Goal: Task Accomplishment & Management: Complete application form

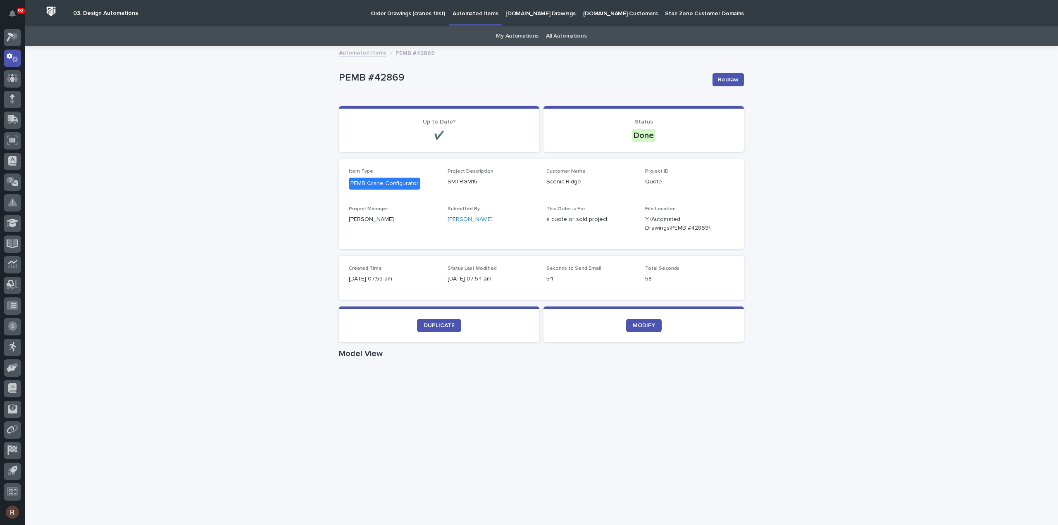
click at [516, 39] on link "My Automations" at bounding box center [517, 35] width 43 height 19
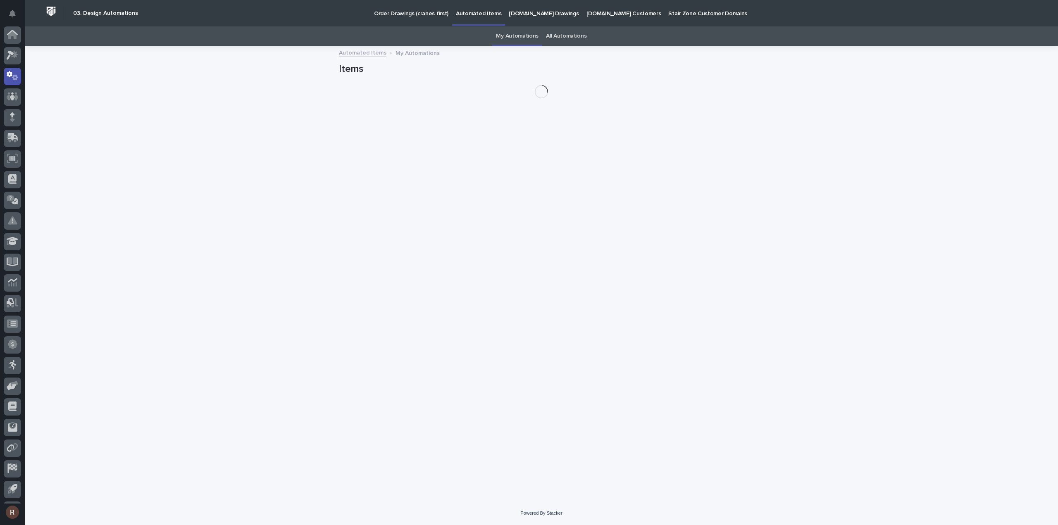
scroll to position [18, 0]
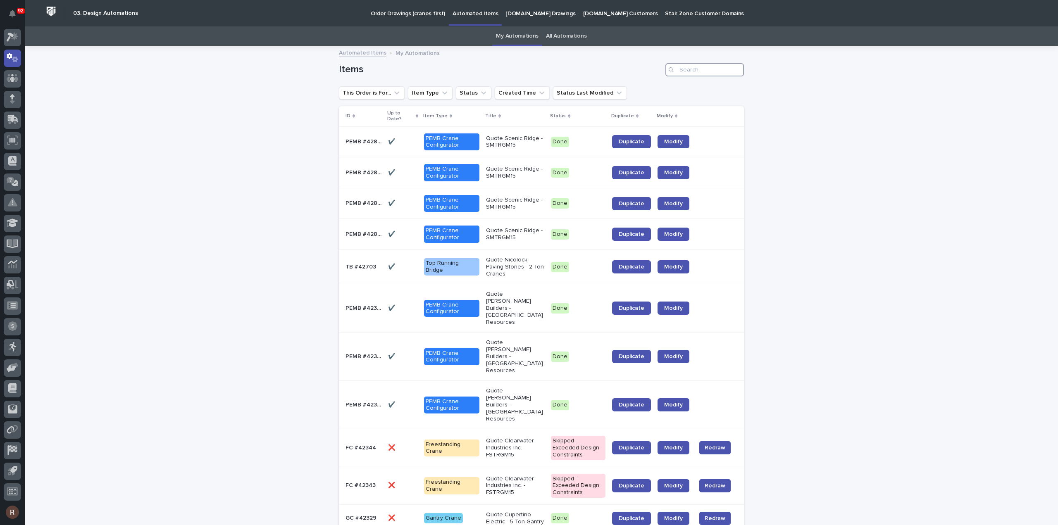
click at [685, 71] on input "Search" at bounding box center [704, 69] width 79 height 13
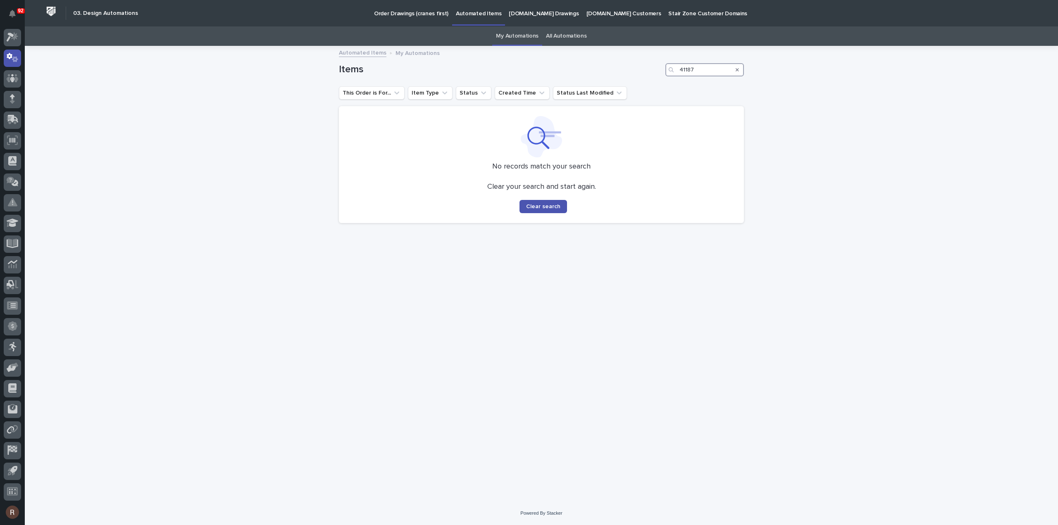
type input "41187"
click at [576, 37] on link "All Automations" at bounding box center [566, 35] width 40 height 19
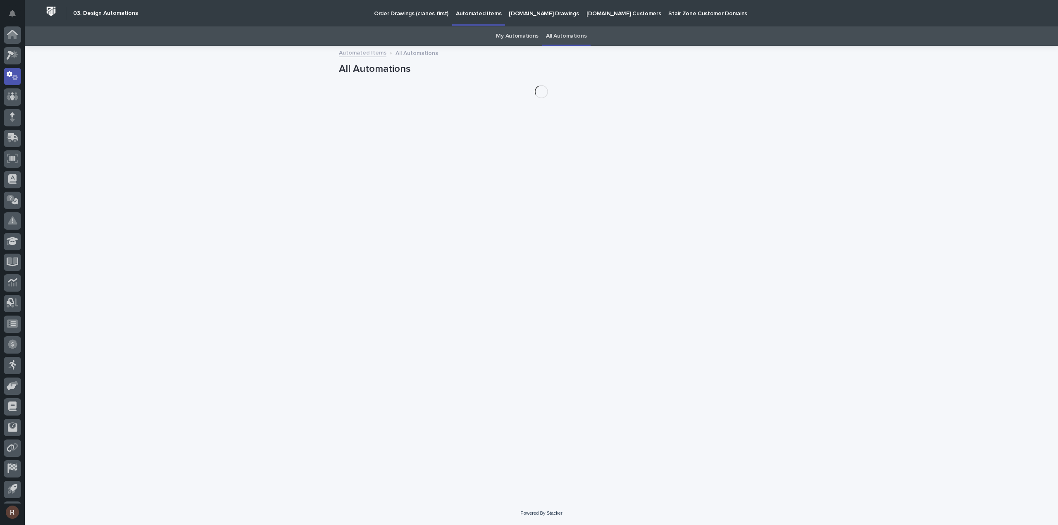
scroll to position [18, 0]
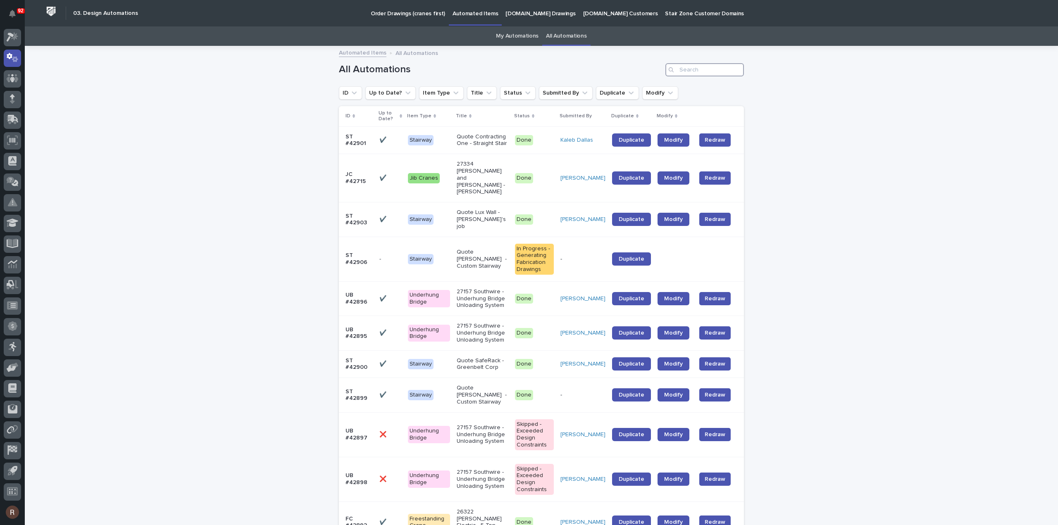
click at [683, 69] on input "Search" at bounding box center [704, 69] width 79 height 13
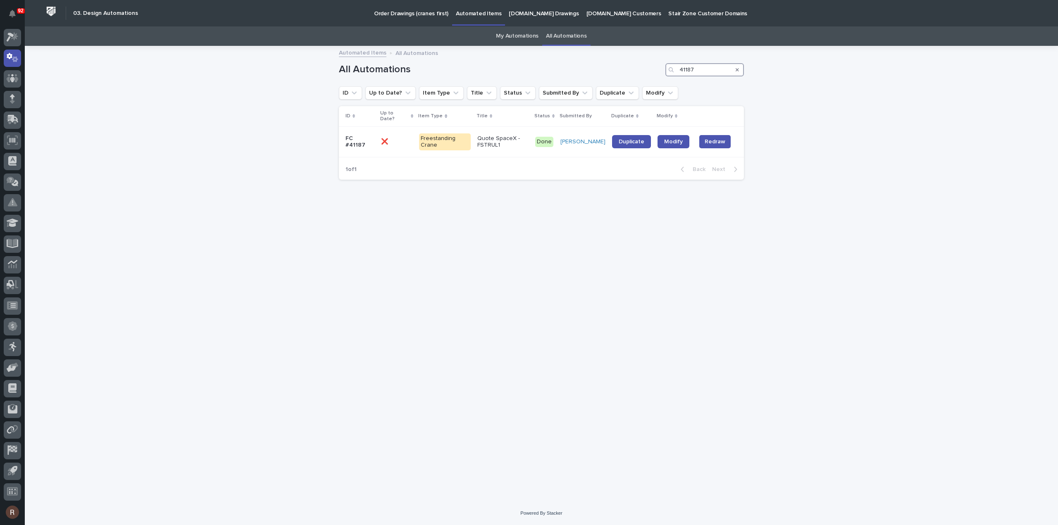
type input "41187"
click at [625, 139] on span "Duplicate" at bounding box center [632, 142] width 26 height 6
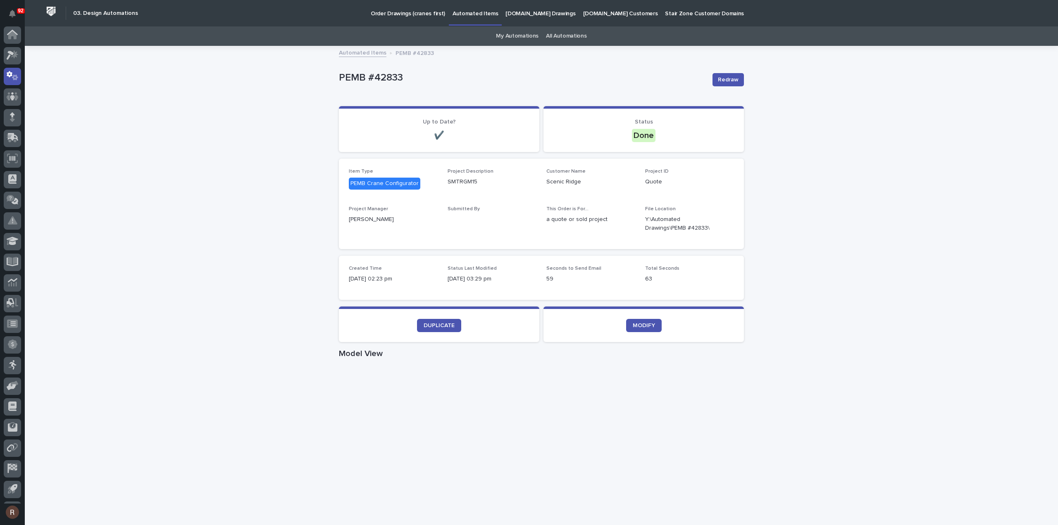
scroll to position [18, 0]
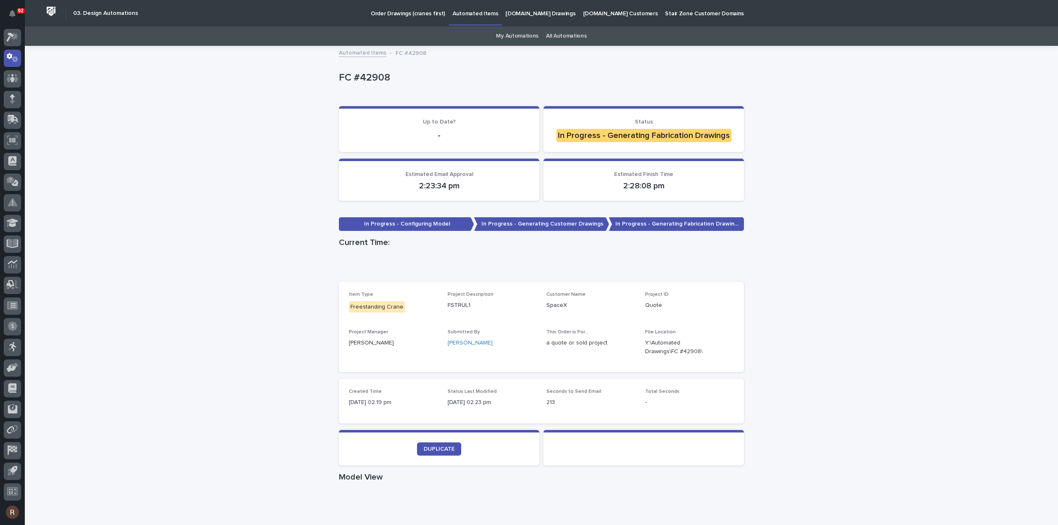
scroll to position [165, 0]
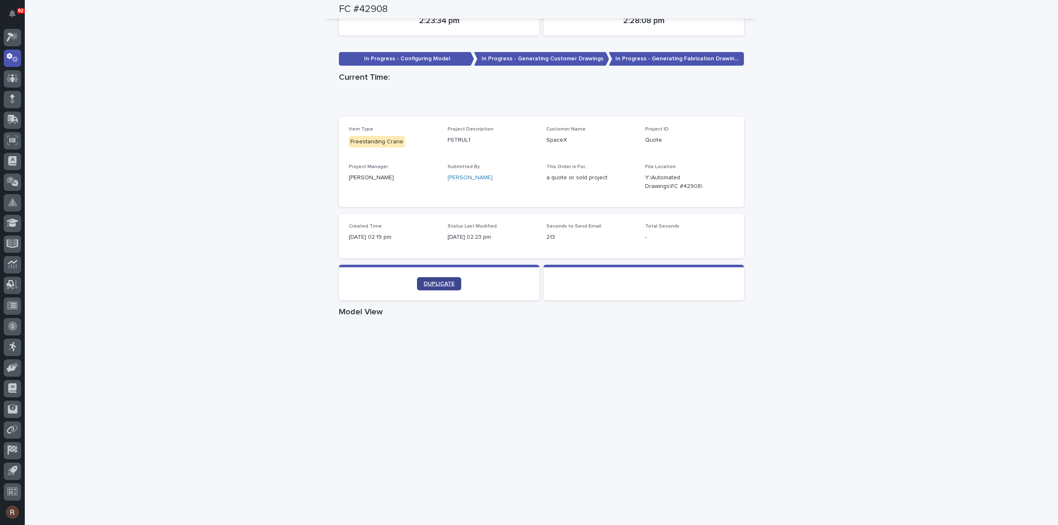
click at [429, 281] on span "DUPLICATE" at bounding box center [439, 284] width 31 height 6
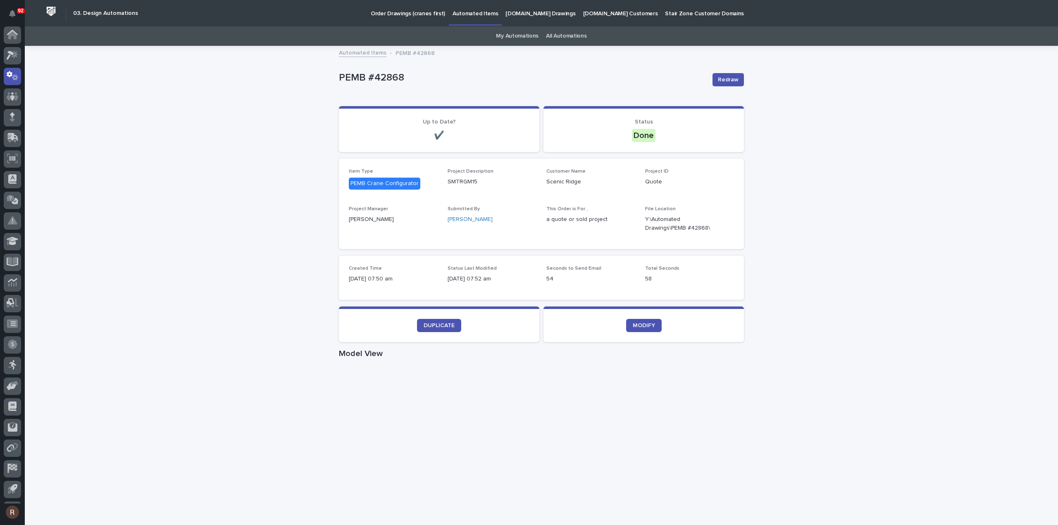
scroll to position [18, 0]
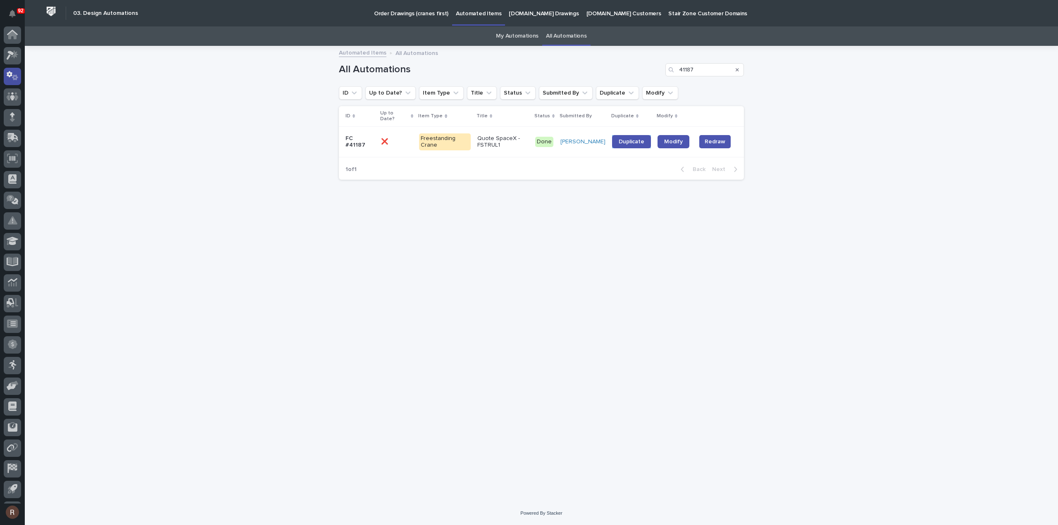
scroll to position [18, 0]
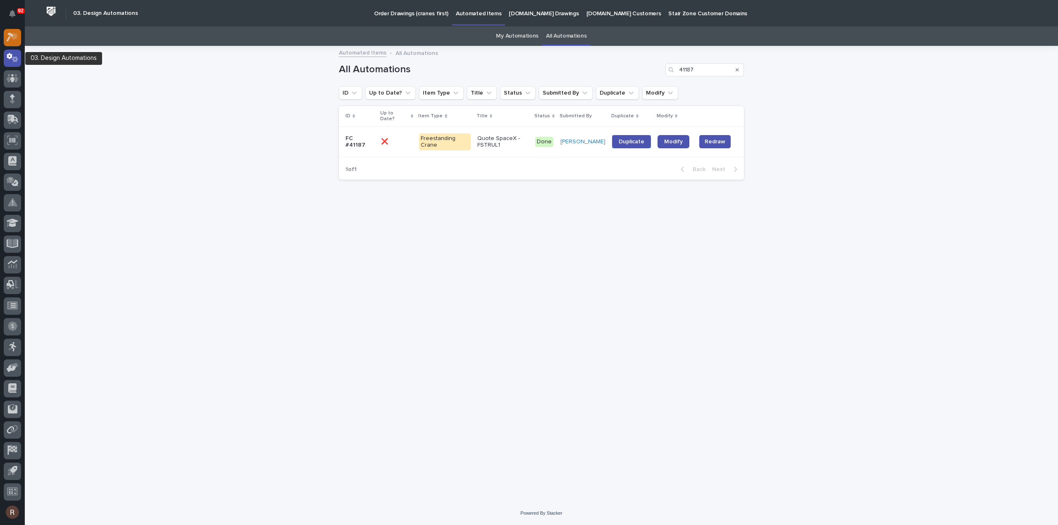
click at [13, 41] on icon at bounding box center [13, 37] width 12 height 10
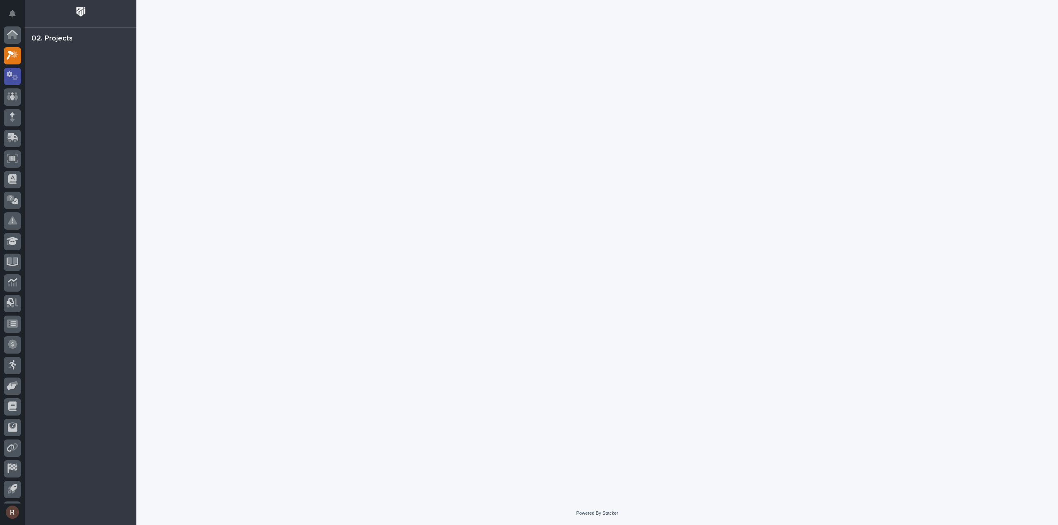
scroll to position [18, 0]
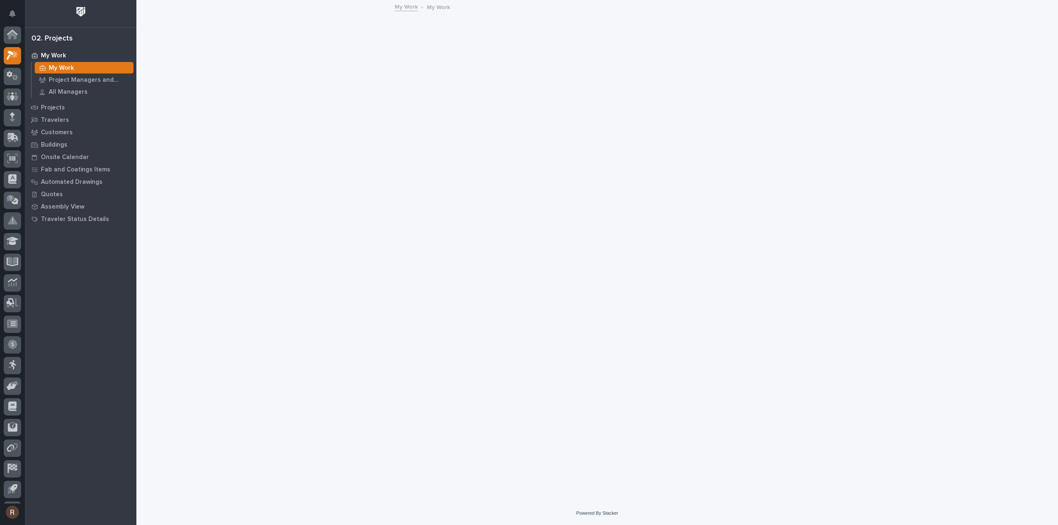
scroll to position [18, 0]
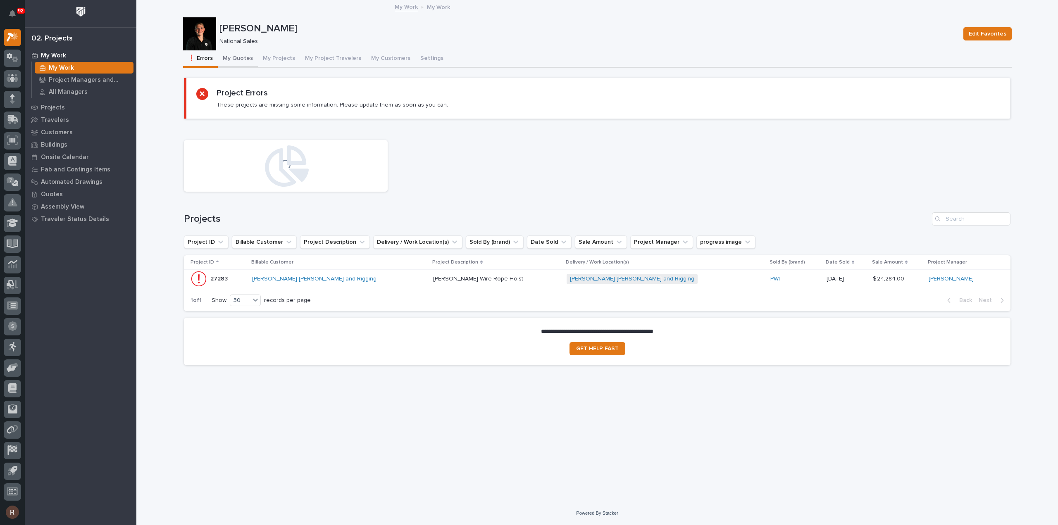
drag, startPoint x: 245, startPoint y: 63, endPoint x: 245, endPoint y: 68, distance: 5.0
click at [245, 63] on button "My Quotes" at bounding box center [238, 58] width 40 height 17
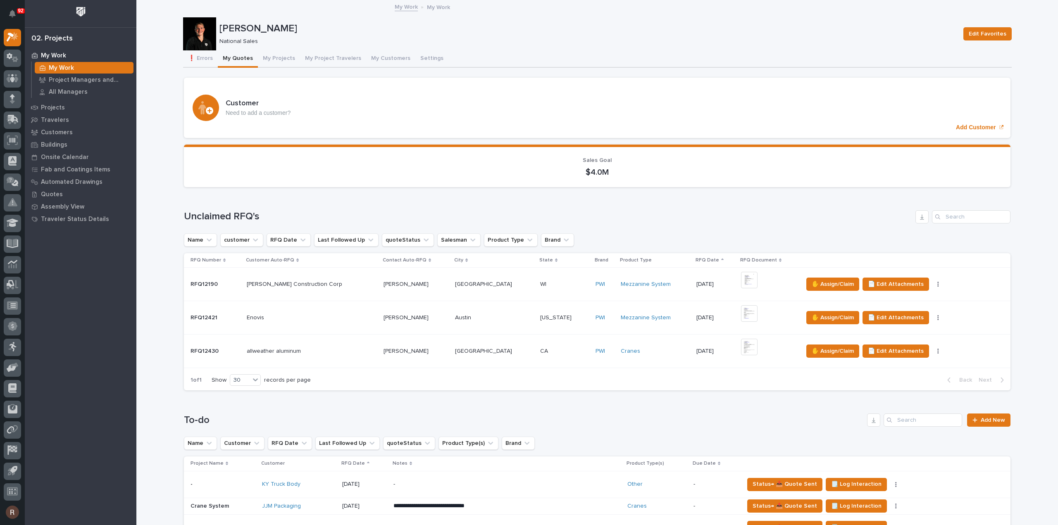
click at [936, 414] on div "**********" at bounding box center [597, 534] width 826 height 241
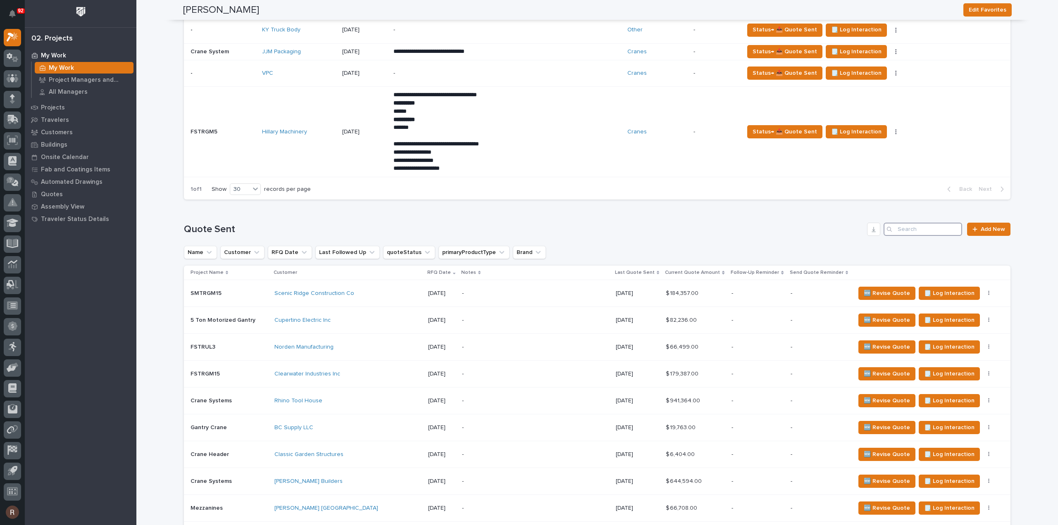
click at [922, 227] on input "Search" at bounding box center [923, 229] width 79 height 13
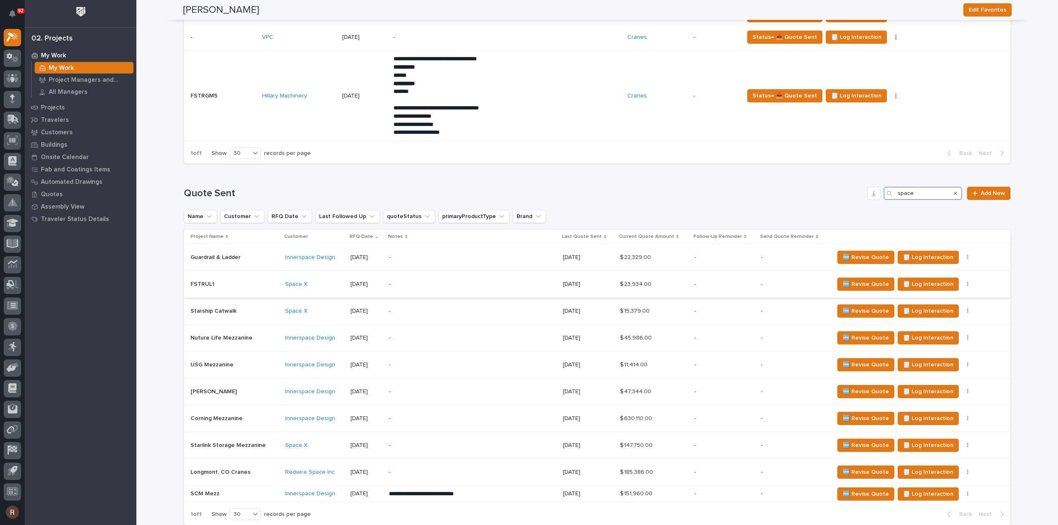
scroll to position [537, 0]
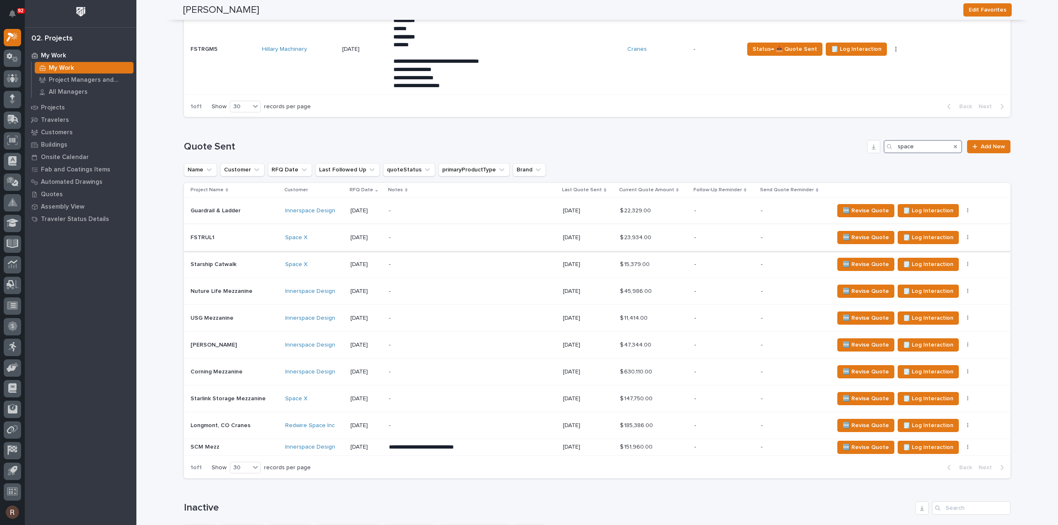
type input "space"
click at [332, 238] on div "Space X" at bounding box center [314, 237] width 59 height 7
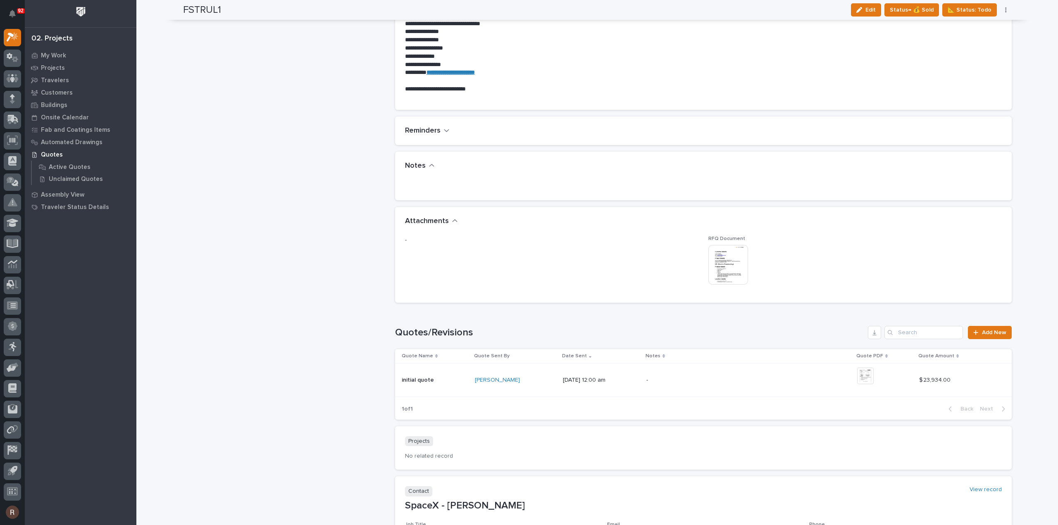
scroll to position [703, 0]
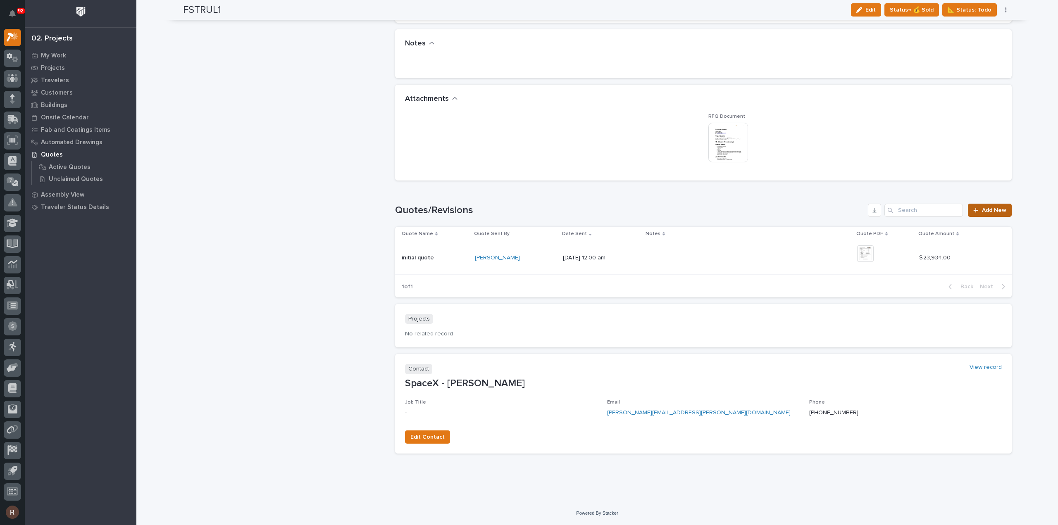
click at [982, 207] on link "Add New" at bounding box center [989, 210] width 43 height 13
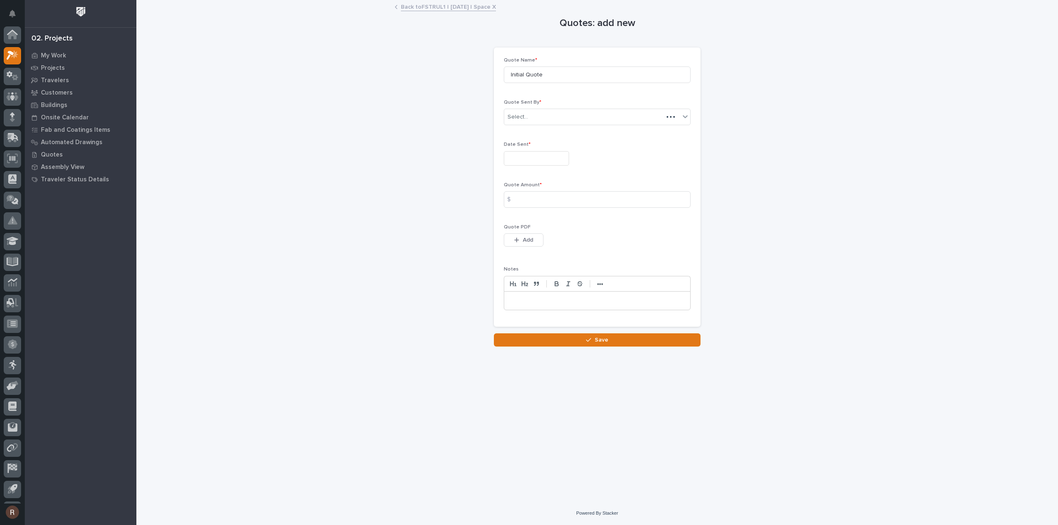
scroll to position [18, 0]
drag, startPoint x: 514, startPoint y: 79, endPoint x: 344, endPoint y: 81, distance: 170.3
click at [369, 83] on div "Quotes: add new Loading... Saving… Loading... Saving… Loading... Saving… Quote …" at bounding box center [597, 174] width 829 height 346
type input "FSTRM1 Option"
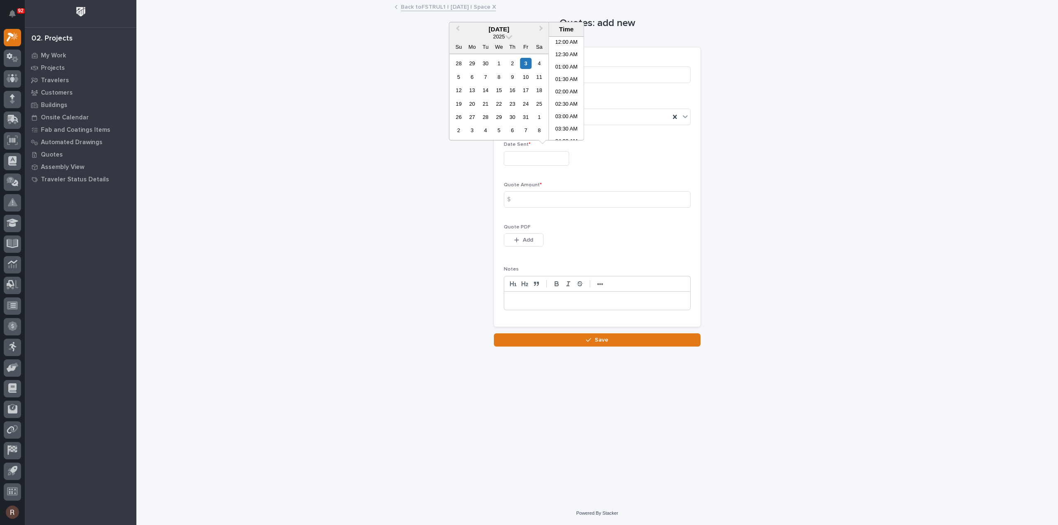
scroll to position [314, 0]
drag, startPoint x: 522, startPoint y: 63, endPoint x: 523, endPoint y: 70, distance: 6.7
click at [522, 64] on div "3" at bounding box center [525, 63] width 11 height 11
type input "**********"
click at [524, 199] on input at bounding box center [597, 199] width 187 height 17
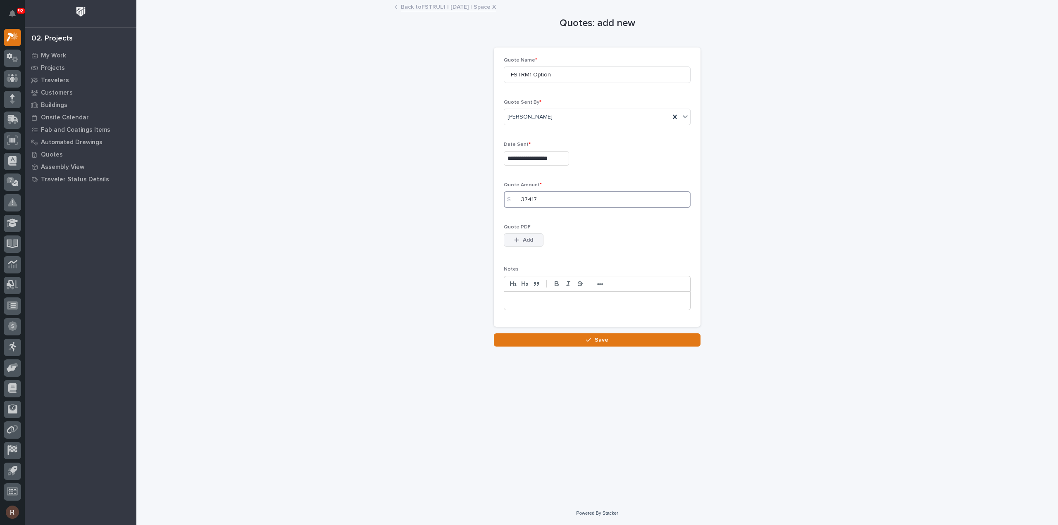
type input "37417"
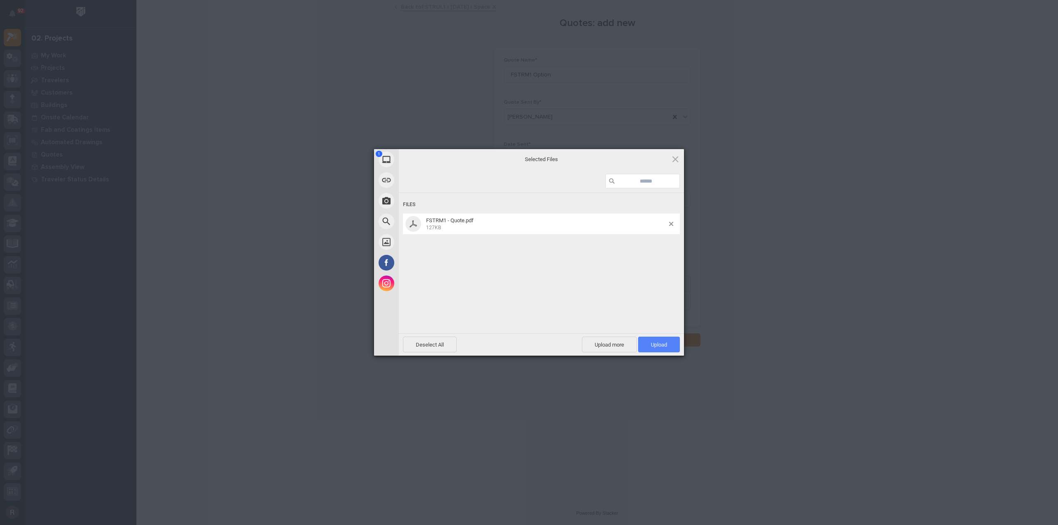
click at [656, 345] on span "Upload 1" at bounding box center [659, 345] width 16 height 6
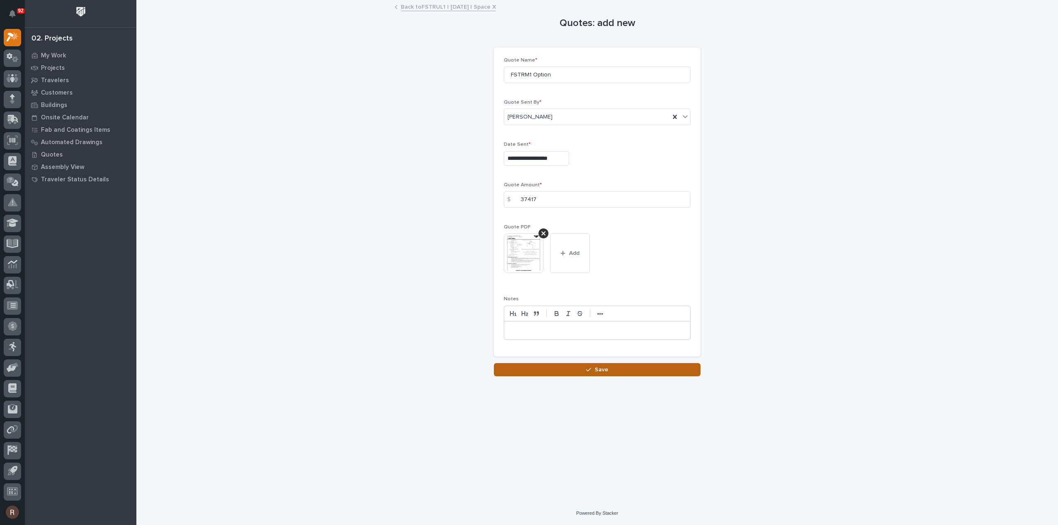
click at [622, 367] on button "Save" at bounding box center [597, 369] width 207 height 13
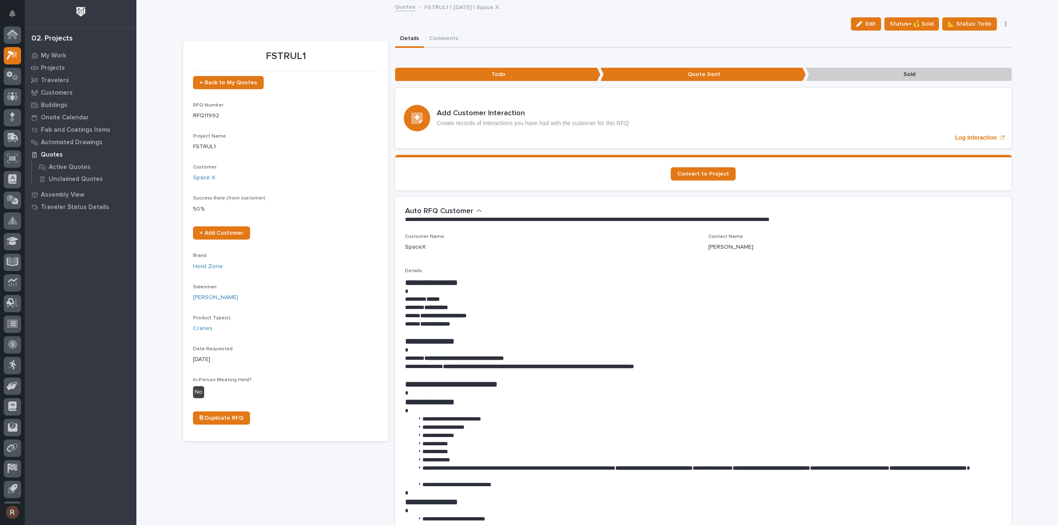
scroll to position [18, 0]
click at [229, 80] on span "← Back to My Quotes" at bounding box center [228, 83] width 57 height 6
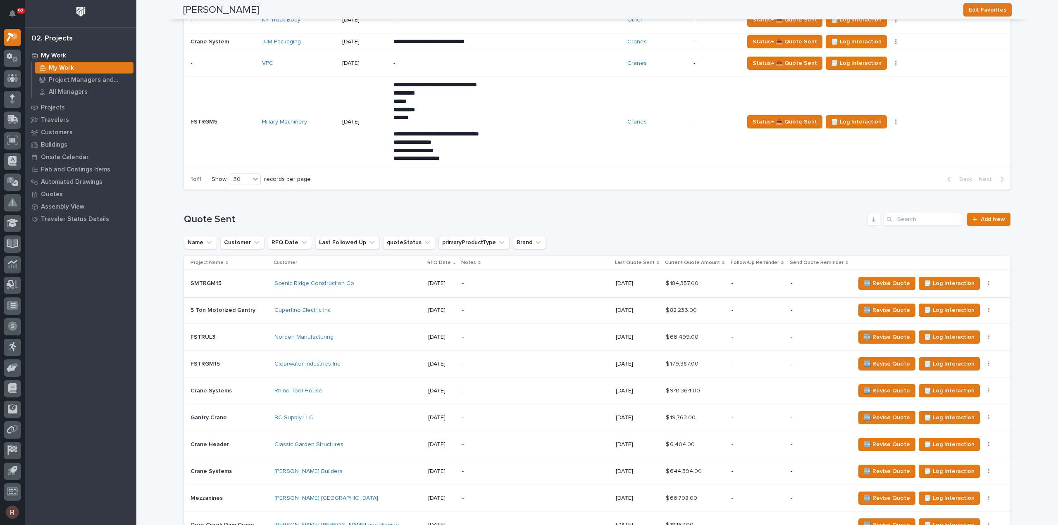
scroll to position [496, 0]
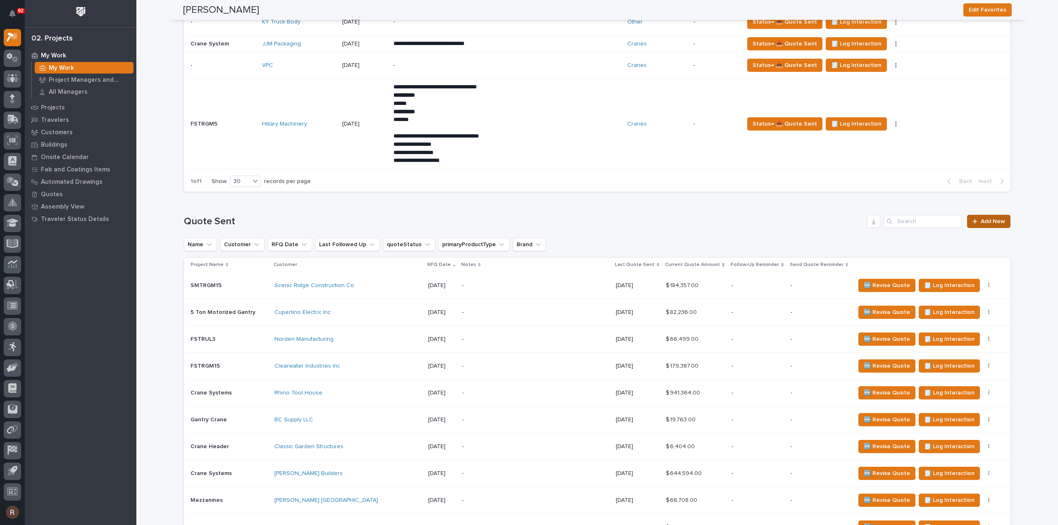
click at [981, 221] on span "Add New" at bounding box center [993, 222] width 24 height 6
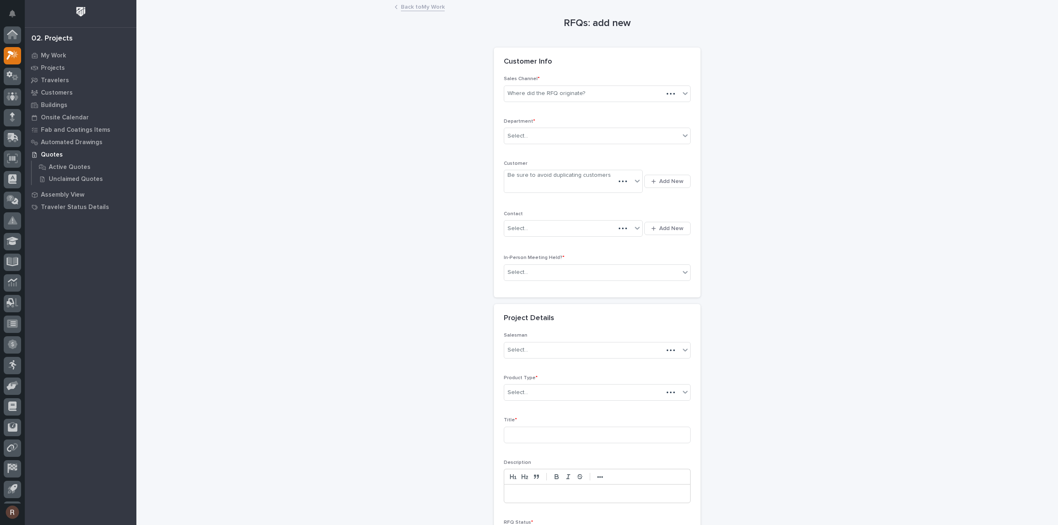
scroll to position [18, 0]
click at [578, 93] on div "Where did the RFQ originate?" at bounding box center [546, 93] width 78 height 9
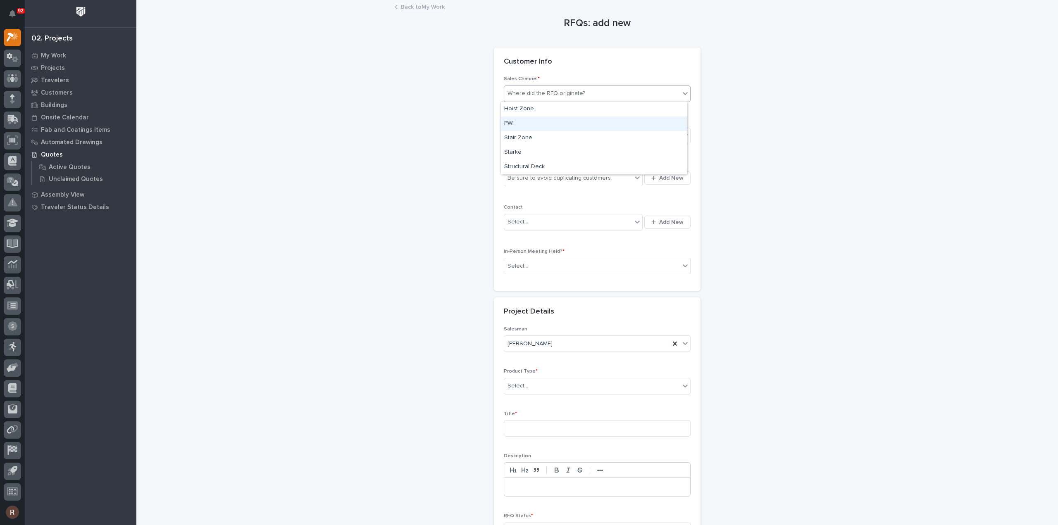
click at [529, 121] on div "PWI" at bounding box center [594, 124] width 186 height 14
click at [526, 137] on div "Select..." at bounding box center [592, 136] width 176 height 14
click at [524, 152] on span "National Sales" at bounding box center [525, 150] width 42 height 9
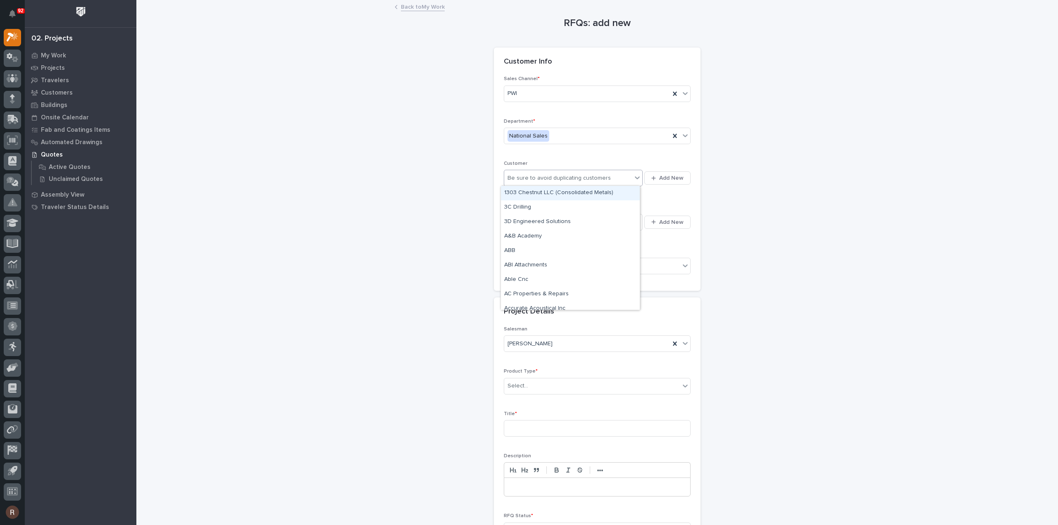
click at [524, 174] on div "Be sure to avoid duplicating customers" at bounding box center [558, 178] width 103 height 9
type input "******"
click at [660, 174] on span "Add New" at bounding box center [671, 177] width 24 height 7
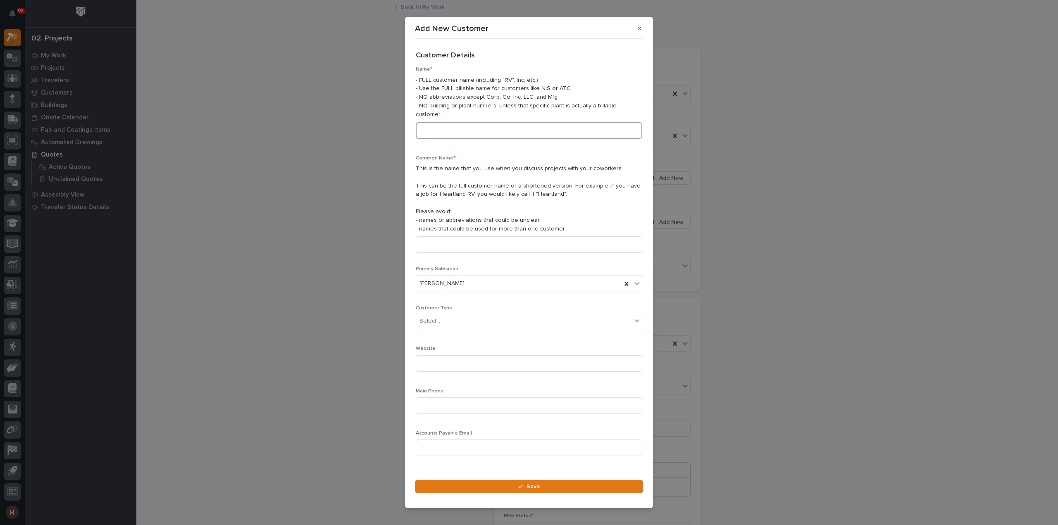
click at [450, 124] on input at bounding box center [529, 130] width 226 height 17
type input "Nicolock Paving Stones"
click at [445, 239] on input at bounding box center [529, 244] width 226 height 17
paste input "Nicolock Paving Stones"
type input "Nicolock Paving Stones"
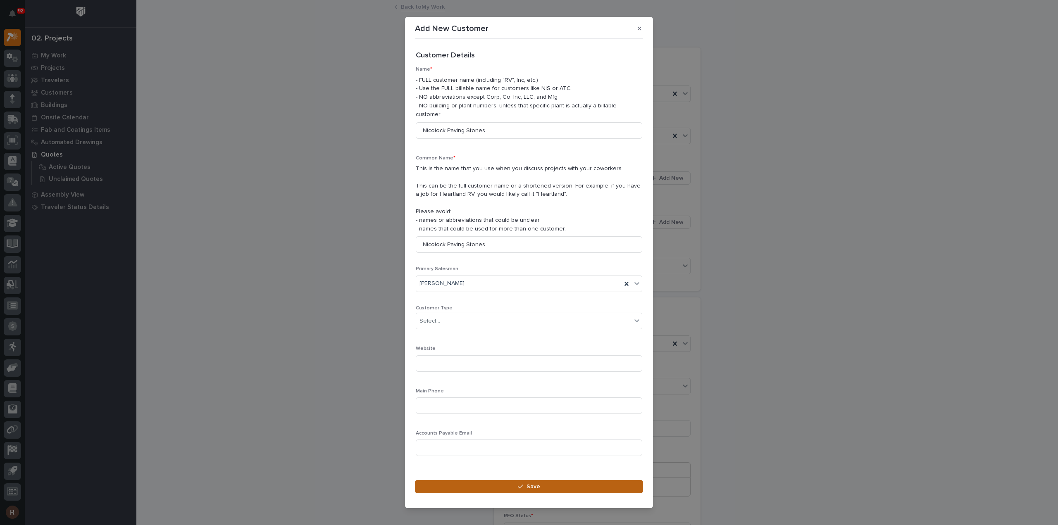
click at [476, 480] on button "Save" at bounding box center [529, 486] width 228 height 13
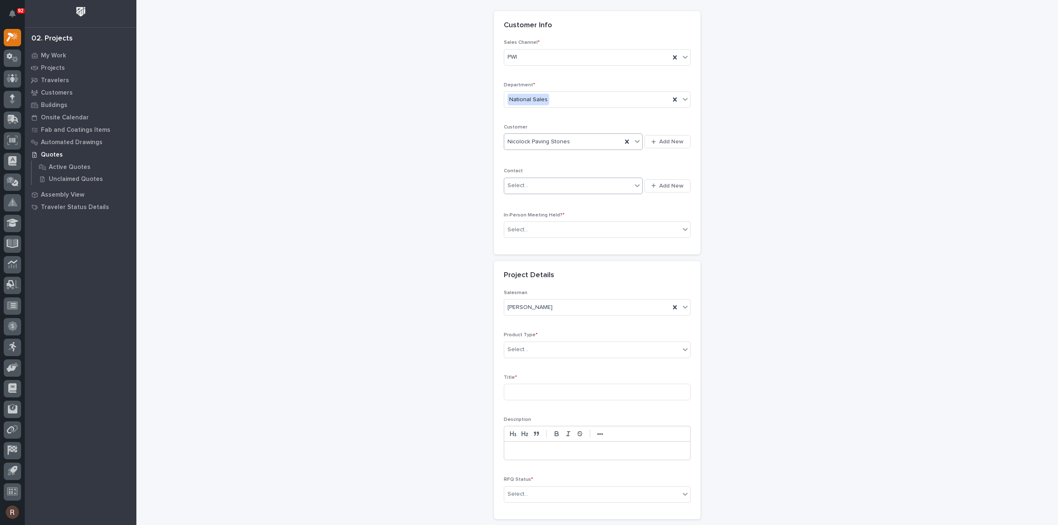
scroll to position [83, 0]
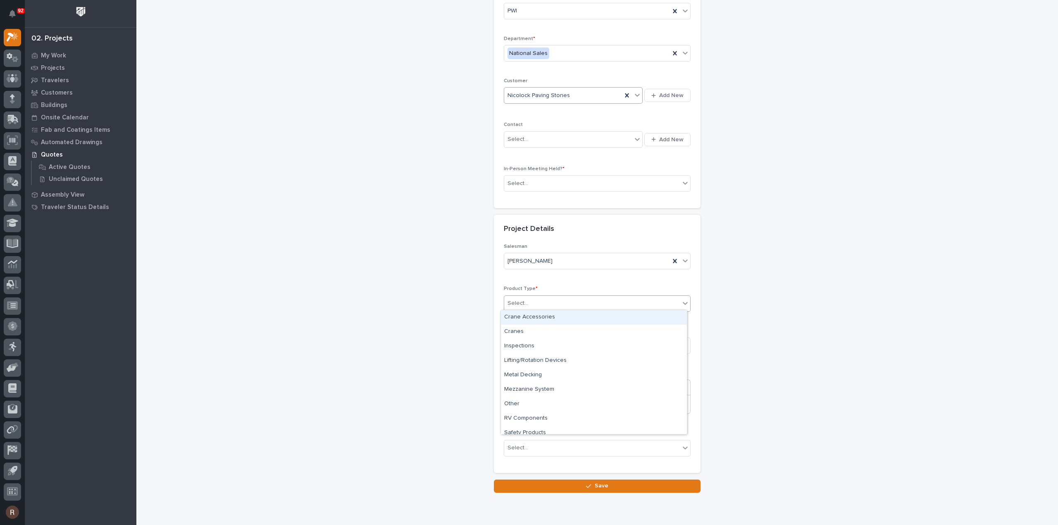
click at [529, 303] on div "Select..." at bounding box center [592, 304] width 176 height 14
click at [520, 331] on div "Cranes" at bounding box center [594, 332] width 186 height 14
click at [519, 339] on input at bounding box center [597, 346] width 187 height 17
type input "Top Running Bridge Cranes"
click at [533, 446] on div "Select..." at bounding box center [592, 448] width 176 height 14
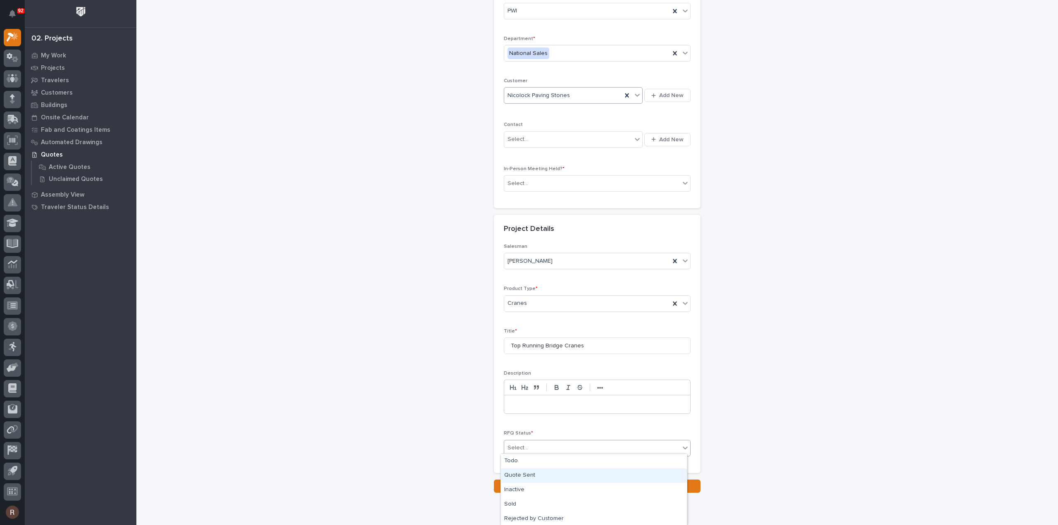
click at [522, 472] on div "Quote Sent" at bounding box center [594, 476] width 186 height 14
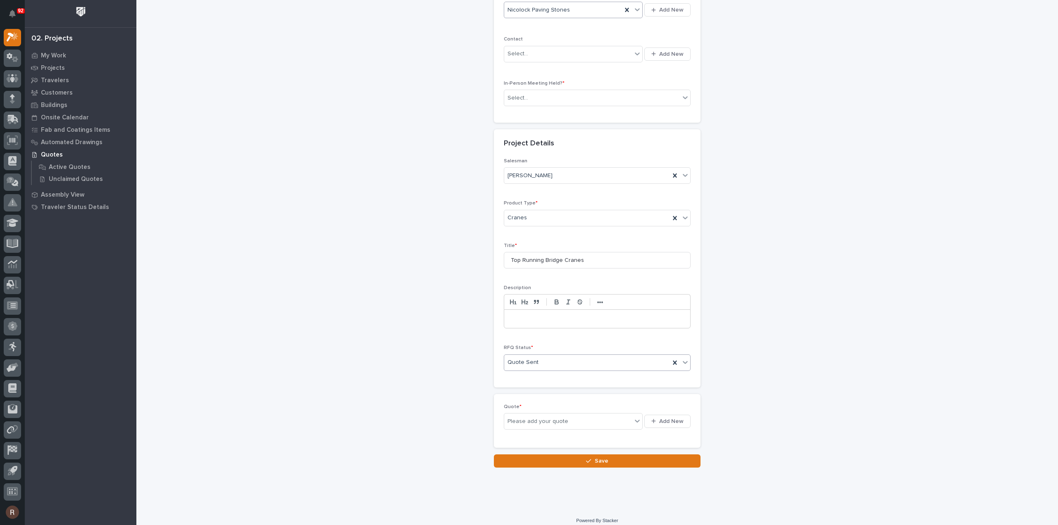
scroll to position [169, 0]
click at [674, 417] on span "Add New" at bounding box center [671, 420] width 24 height 7
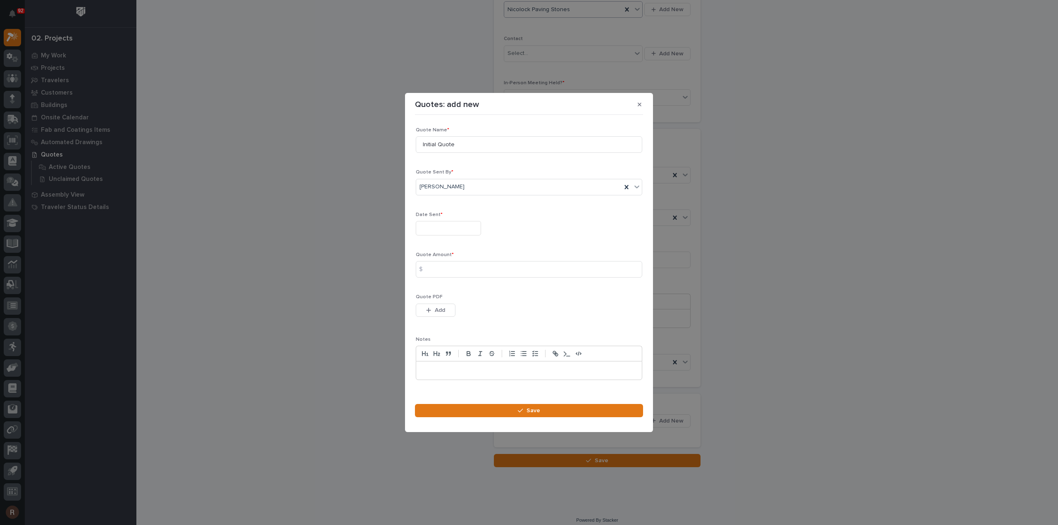
click at [445, 221] on div "Date Sent *" at bounding box center [529, 227] width 226 height 30
click at [444, 234] on input "text" at bounding box center [448, 228] width 65 height 14
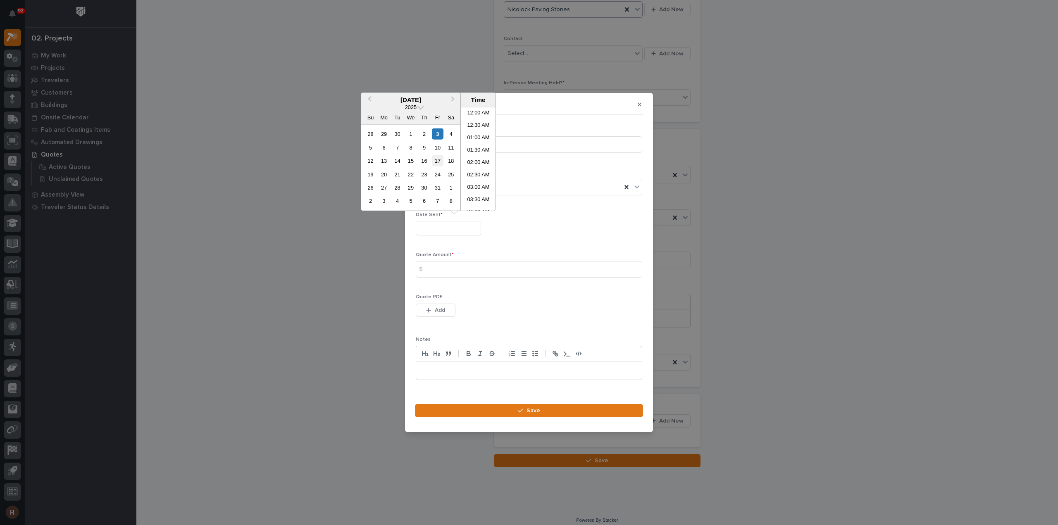
scroll to position [326, 0]
click at [439, 132] on div "3" at bounding box center [437, 134] width 11 height 11
type input "**********"
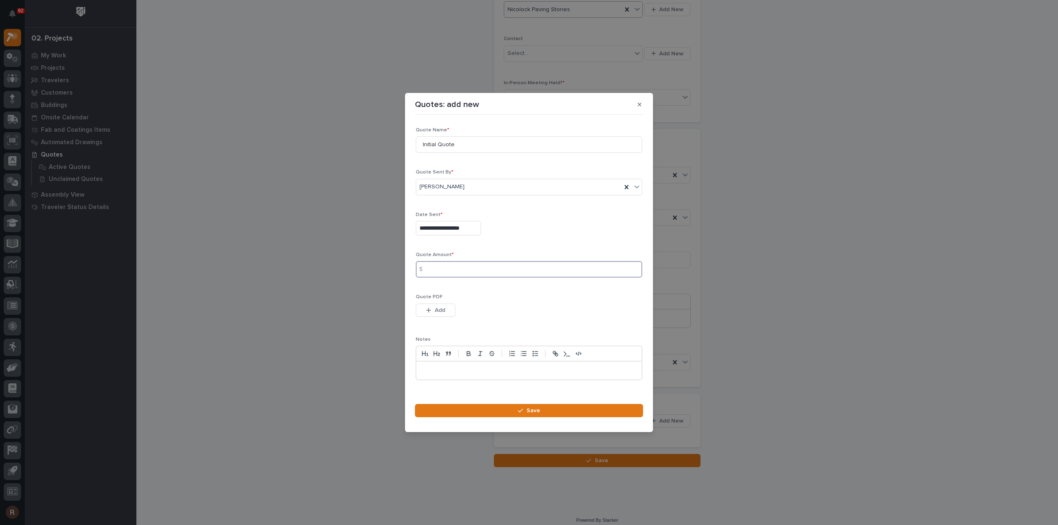
click at [441, 270] on input at bounding box center [529, 269] width 226 height 17
type input "59587"
click at [444, 307] on span "Add" at bounding box center [440, 310] width 10 height 7
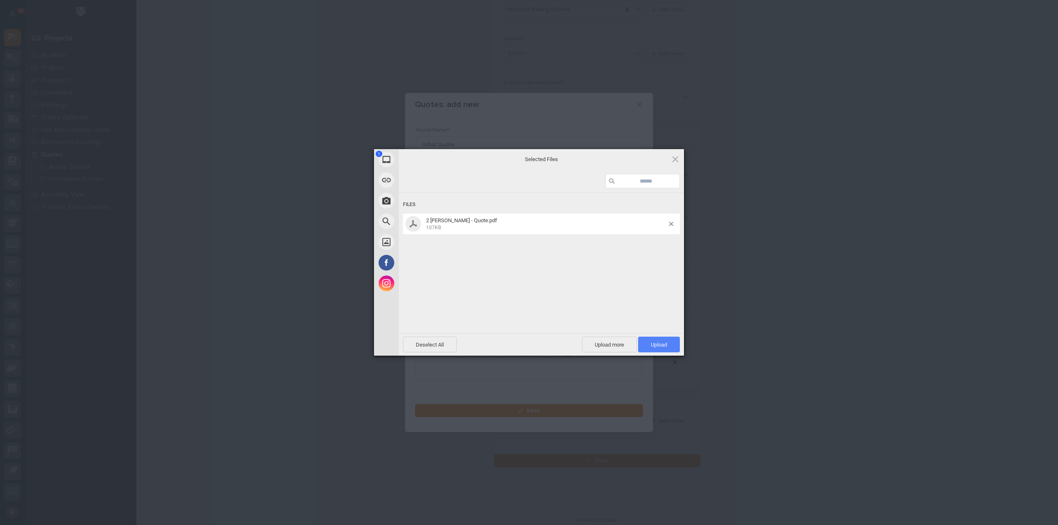
click at [652, 348] on span "Upload 1" at bounding box center [659, 345] width 16 height 6
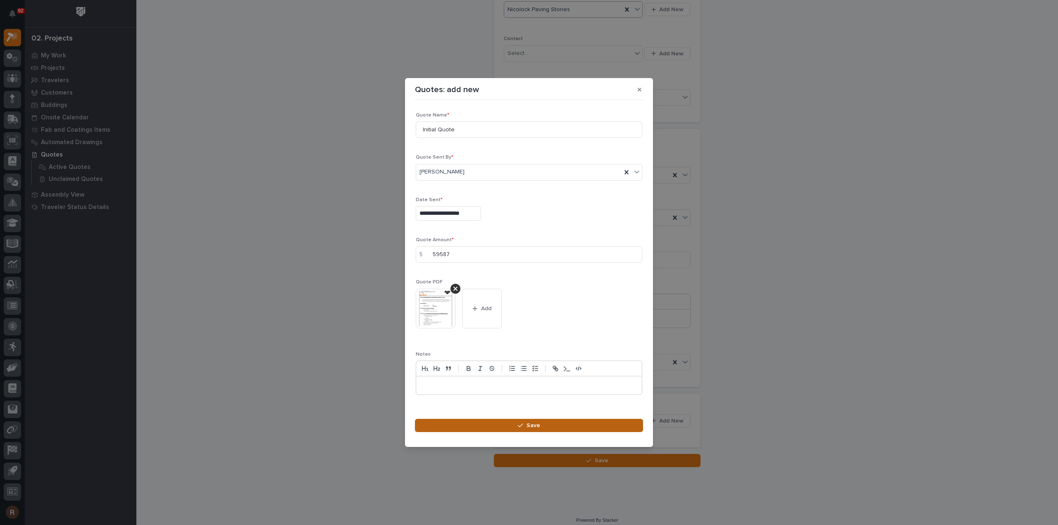
click at [503, 426] on button "Save" at bounding box center [529, 425] width 228 height 13
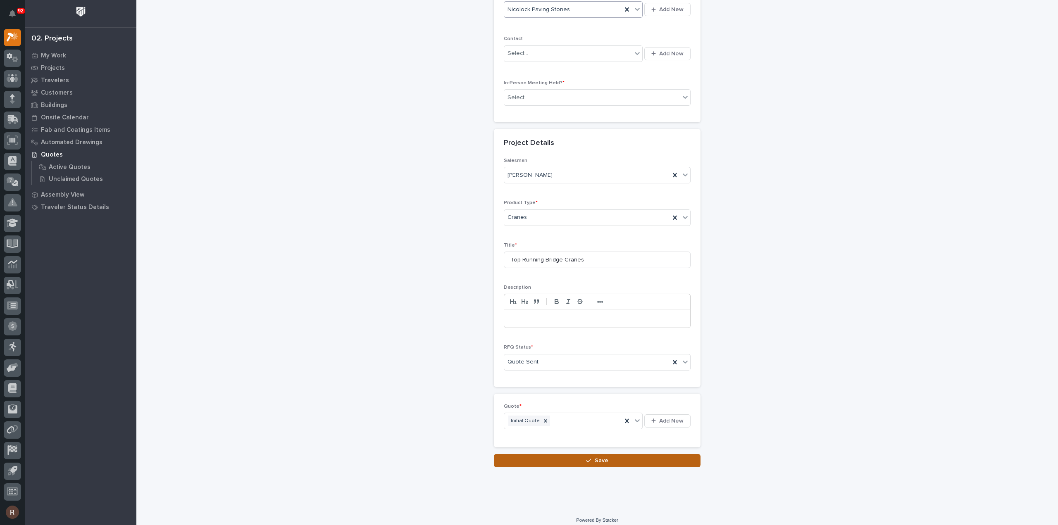
click at [567, 454] on button "Save" at bounding box center [597, 460] width 207 height 13
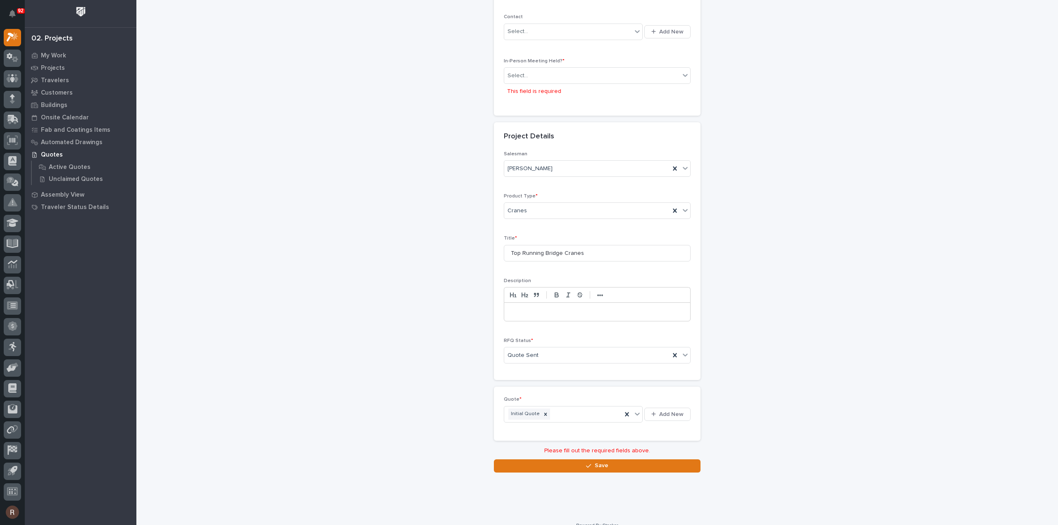
scroll to position [193, 0]
click at [593, 76] on div "Select..." at bounding box center [592, 73] width 176 height 14
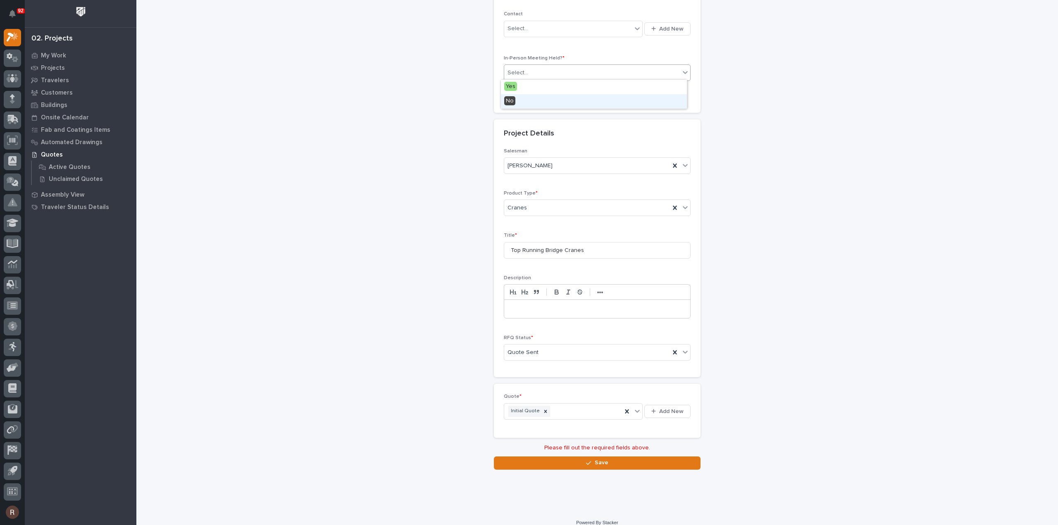
click at [564, 98] on div "No" at bounding box center [594, 101] width 186 height 14
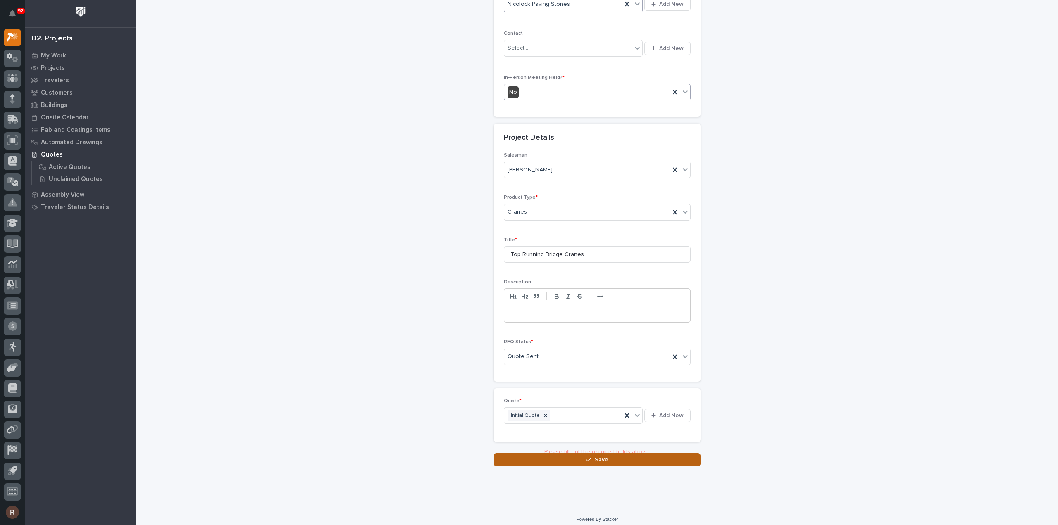
scroll to position [172, 0]
click at [533, 458] on button "Save" at bounding box center [597, 456] width 207 height 13
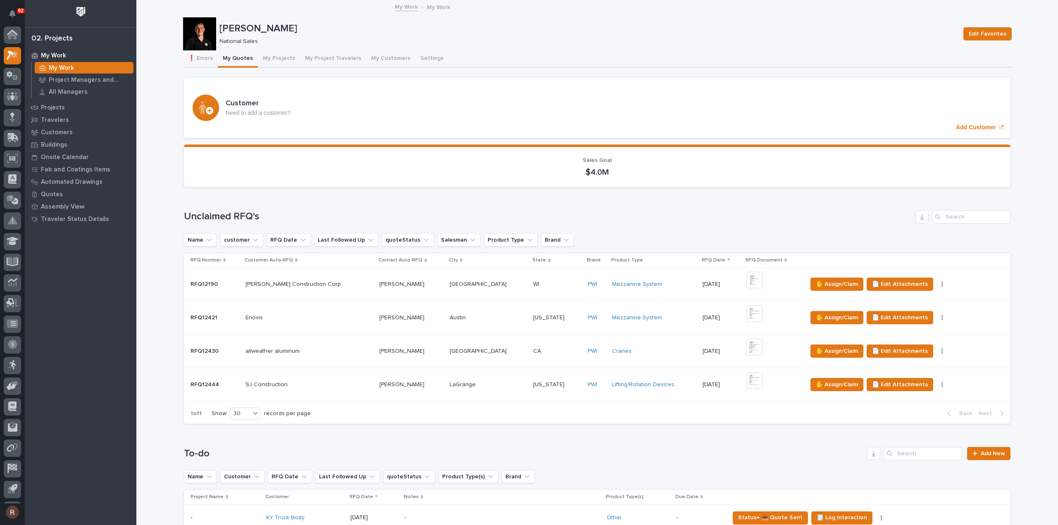
scroll to position [18, 0]
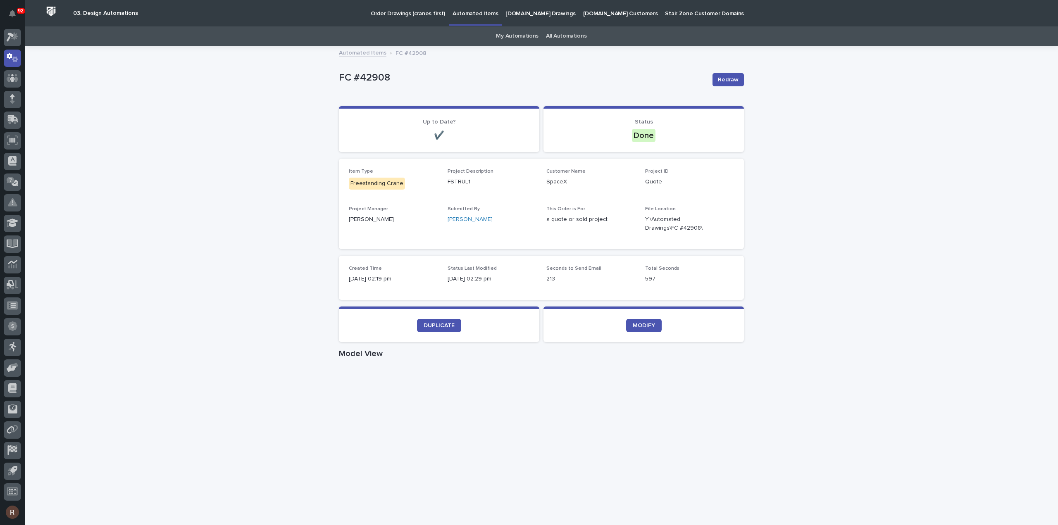
click at [412, 16] on p "Order Drawings (cranes first)" at bounding box center [408, 8] width 74 height 17
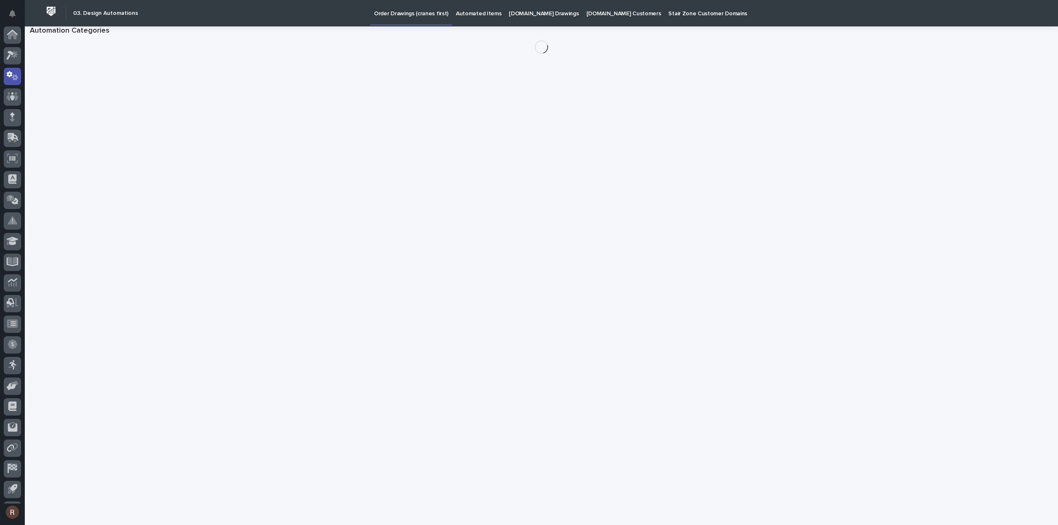
scroll to position [18, 0]
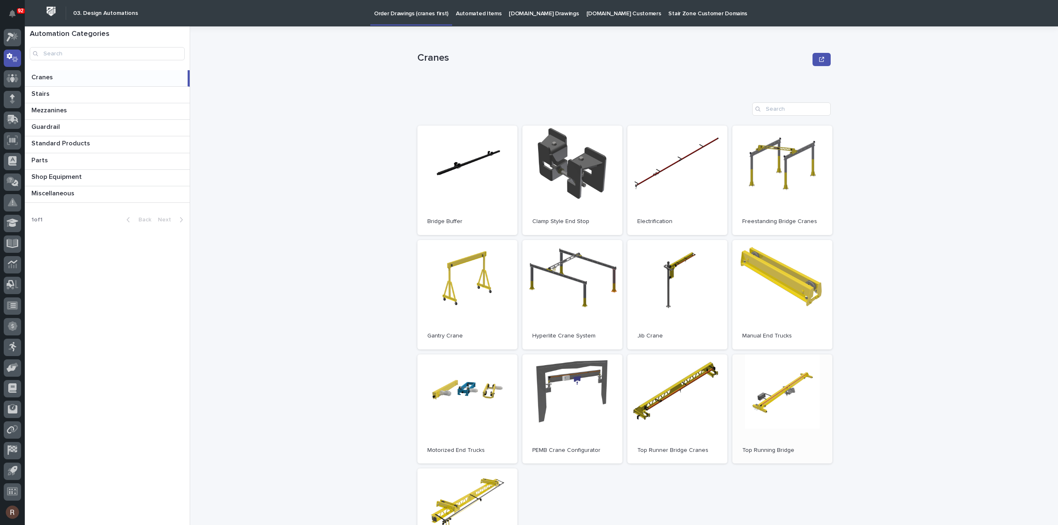
click at [789, 430] on link "Open" at bounding box center [782, 410] width 100 height 110
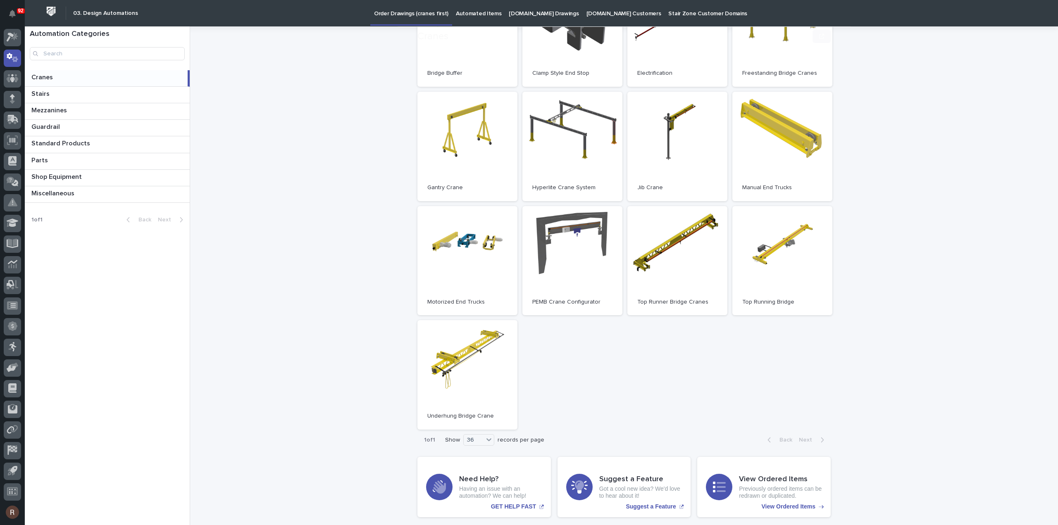
scroll to position [170, 0]
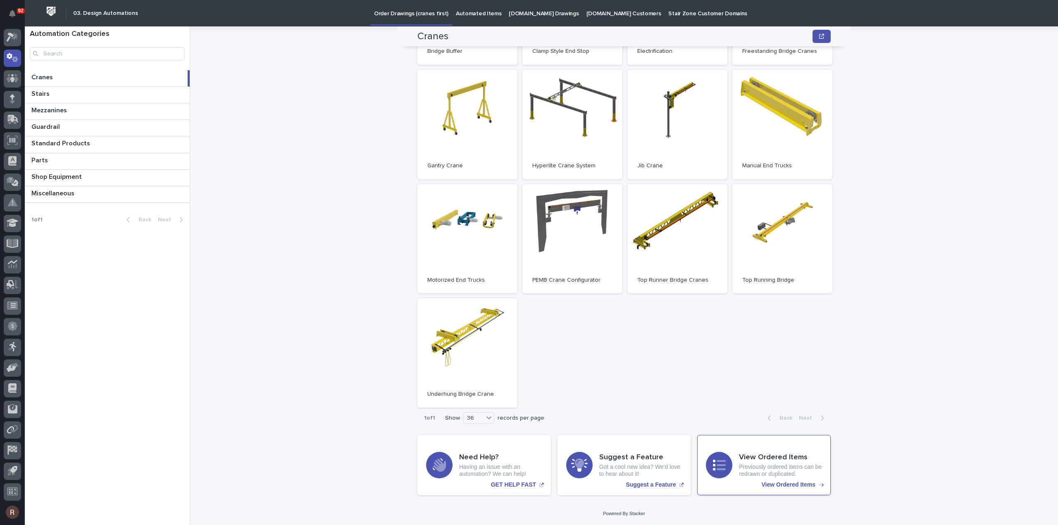
click at [725, 450] on div "View Ordered Items Previously ordered items can be redrawn or duplicated. View …" at bounding box center [763, 465] width 133 height 60
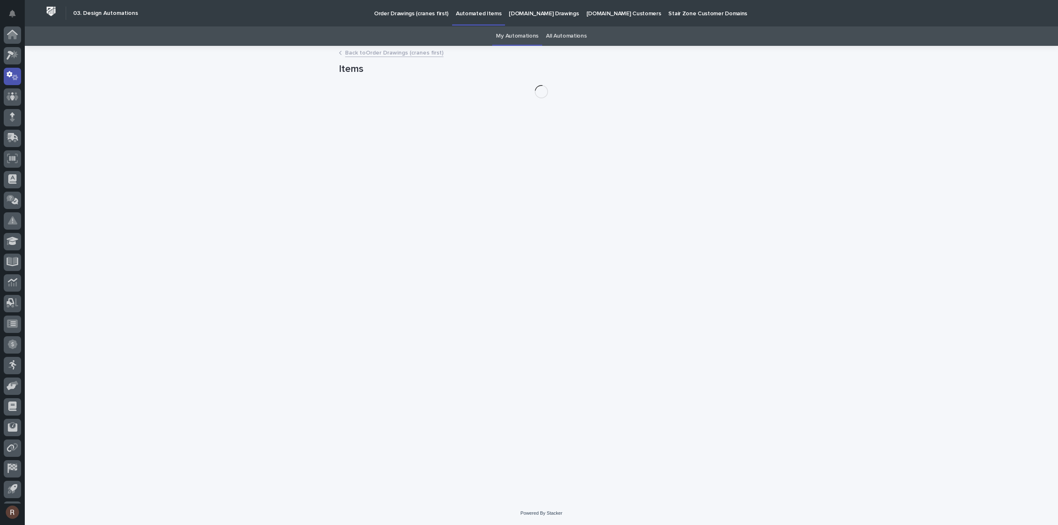
scroll to position [18, 0]
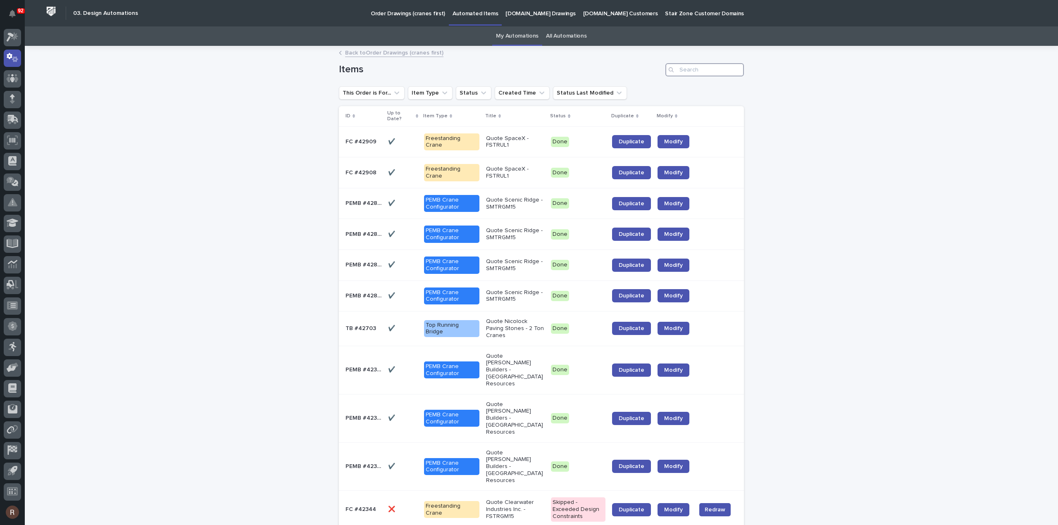
click at [691, 70] on input "Search" at bounding box center [704, 69] width 79 height 13
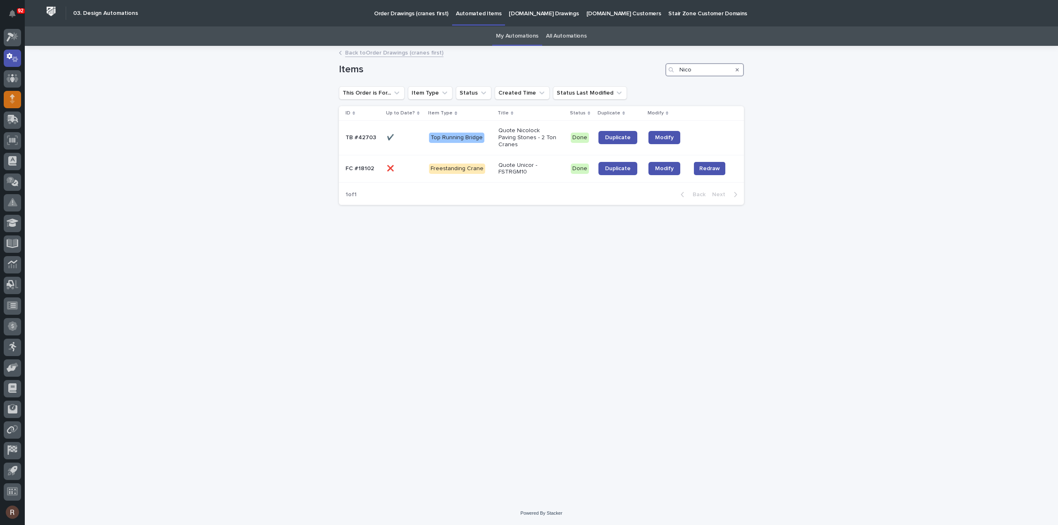
type input "Nico"
click at [13, 38] on icon at bounding box center [14, 36] width 7 height 8
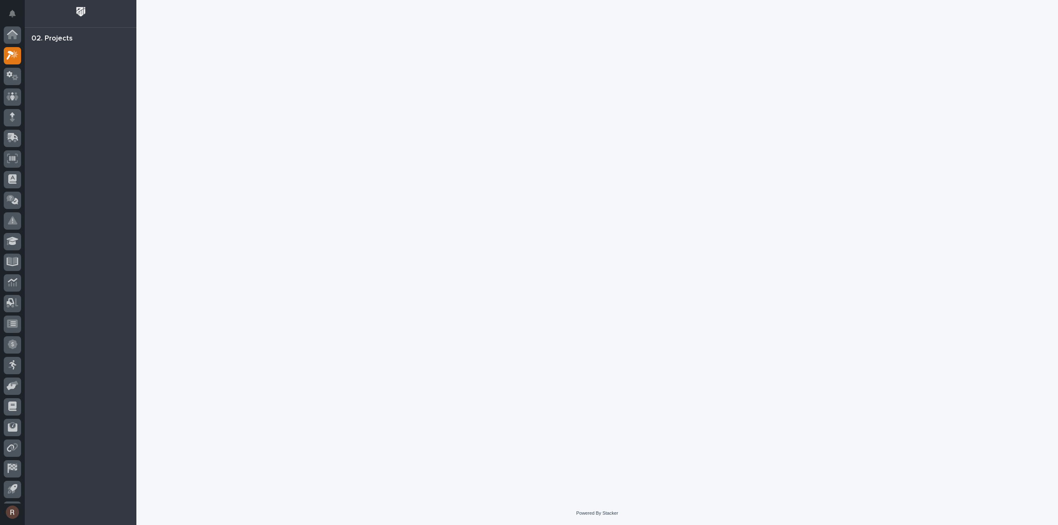
scroll to position [18, 0]
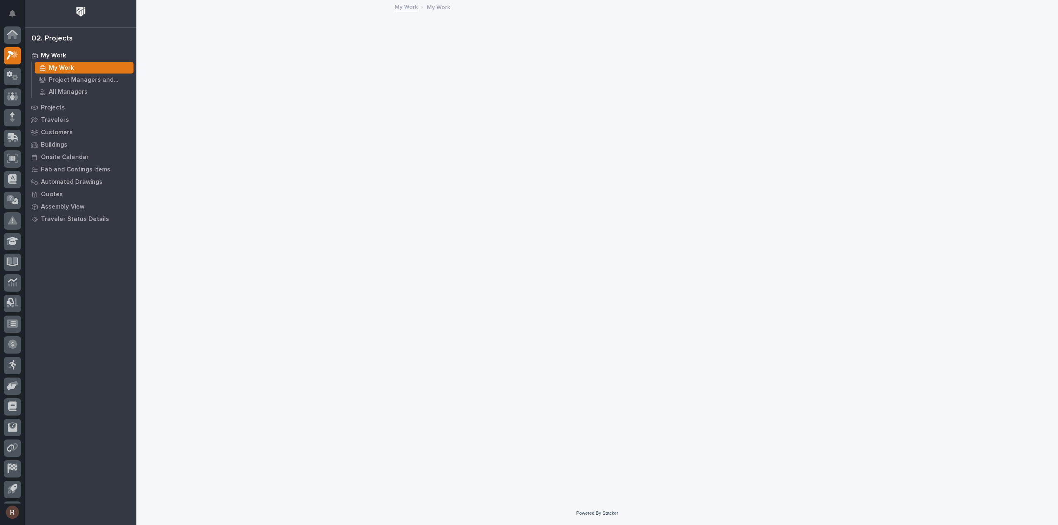
scroll to position [18, 0]
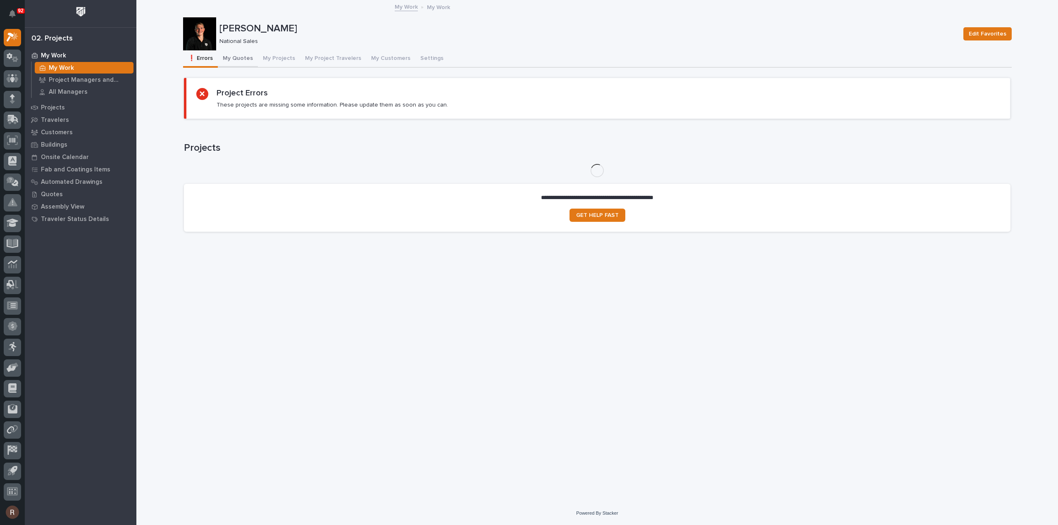
click at [245, 59] on button "My Quotes" at bounding box center [238, 58] width 40 height 17
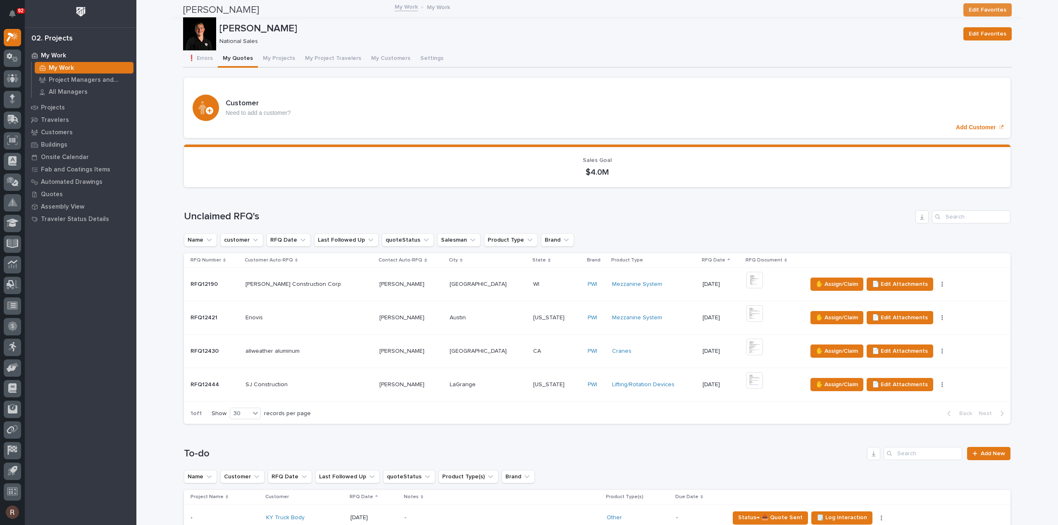
scroll to position [331, 0]
